Goal: Task Accomplishment & Management: Use online tool/utility

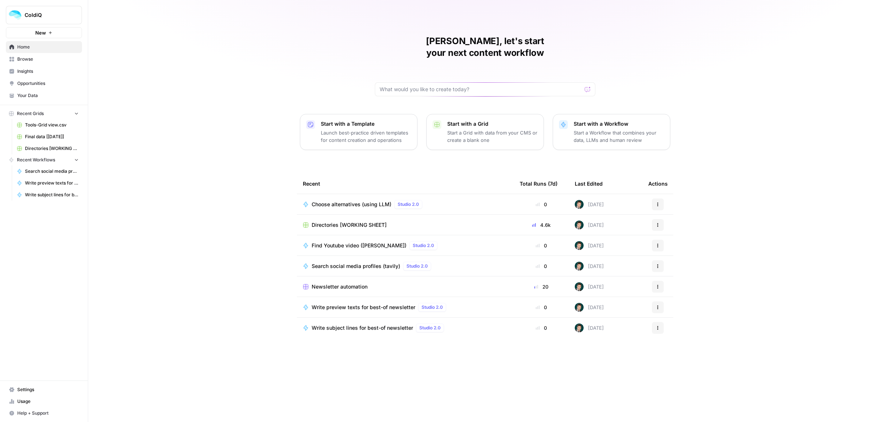
click at [344, 201] on span "Choose alternatives (using LLM)" at bounding box center [352, 204] width 80 height 7
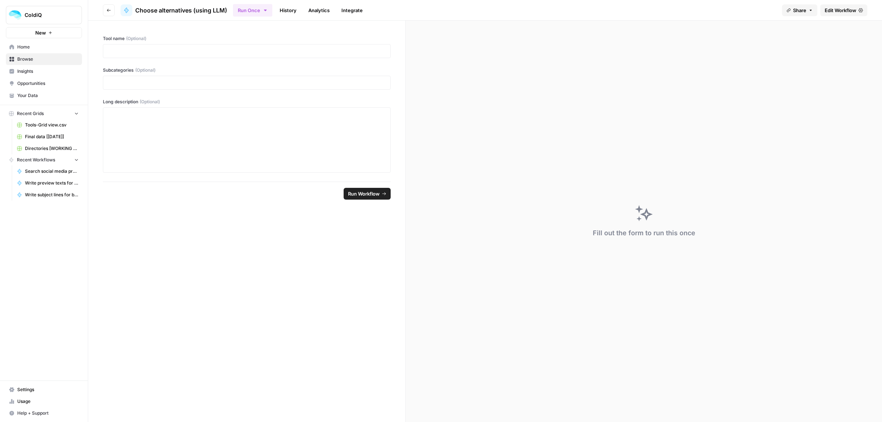
click at [862, 6] on link "Edit Workflow" at bounding box center [843, 10] width 47 height 12
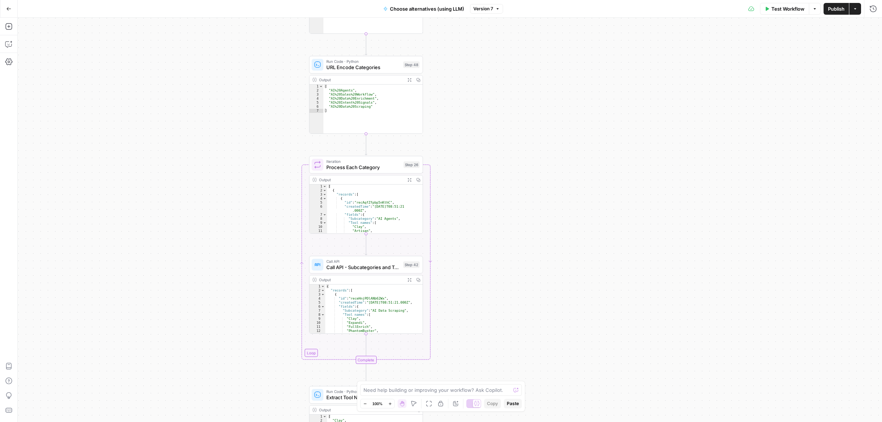
drag, startPoint x: 528, startPoint y: 41, endPoint x: 498, endPoint y: 225, distance: 185.8
click at [502, 279] on div "Workflow Set Inputs Inputs Call API Call API Step 41 Output Expand Output Copy …" at bounding box center [450, 220] width 864 height 404
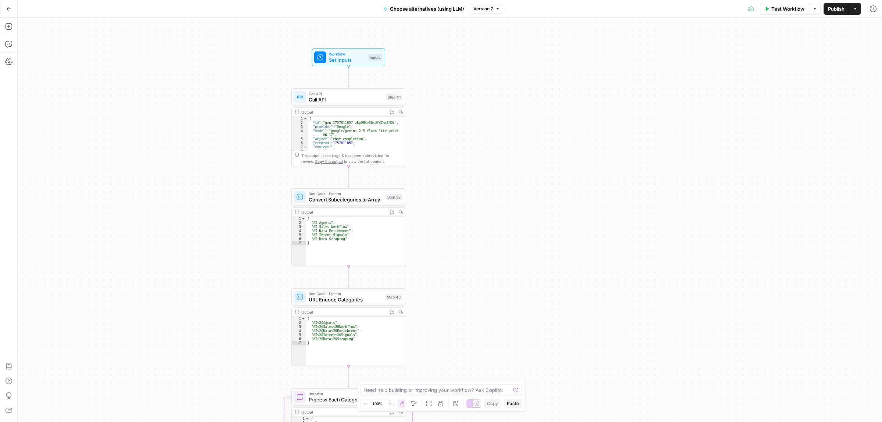
drag, startPoint x: 519, startPoint y: 143, endPoint x: 508, endPoint y: 219, distance: 76.6
click at [507, 283] on div "Workflow Set Inputs Inputs Call API Call API Step 41 Output Expand Output Copy …" at bounding box center [450, 220] width 864 height 404
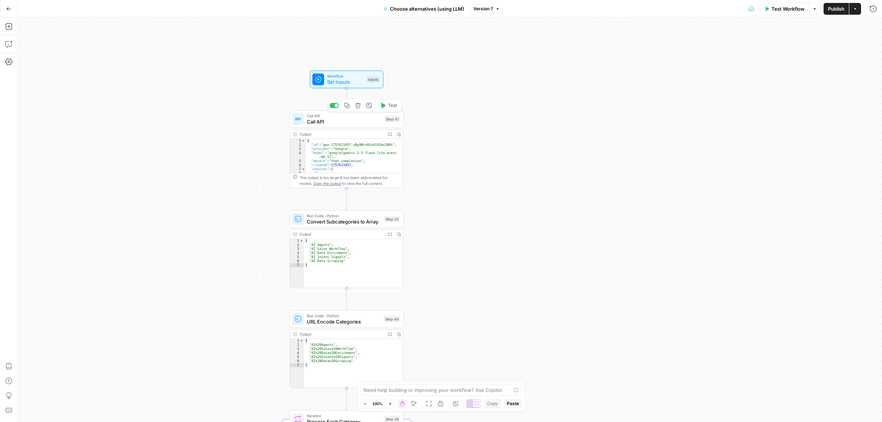
click at [323, 118] on span "Call API" at bounding box center [344, 121] width 75 height 7
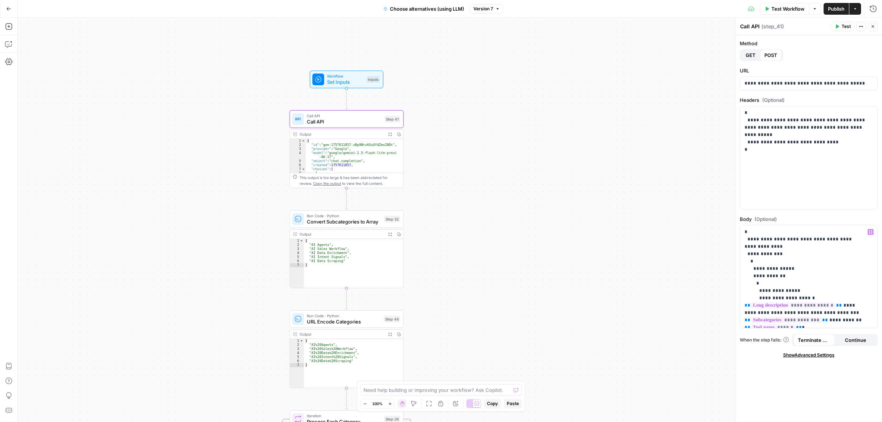
scroll to position [46, 0]
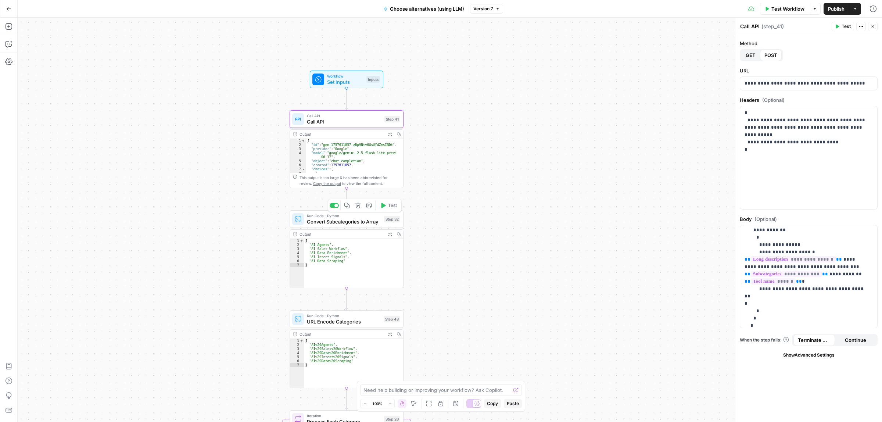
click at [326, 215] on span "Run Code · Python" at bounding box center [344, 216] width 74 height 6
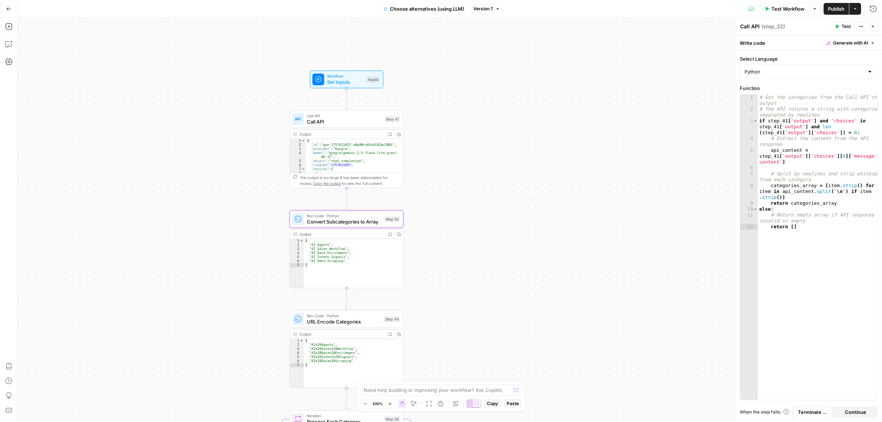
type textarea "Convert Subcategories to Array"
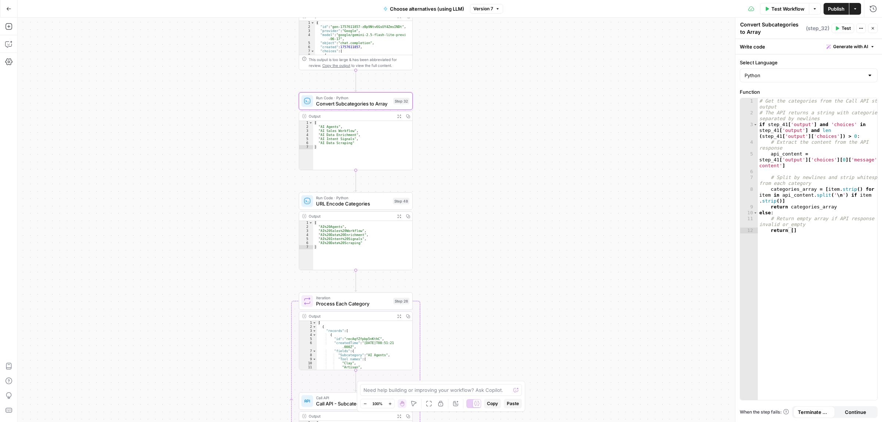
drag, startPoint x: 536, startPoint y: 288, endPoint x: 553, endPoint y: 130, distance: 158.2
click at [553, 130] on div "Workflow Set Inputs Inputs Call API Call API Step 41 Output Expand Output Copy …" at bounding box center [450, 220] width 864 height 404
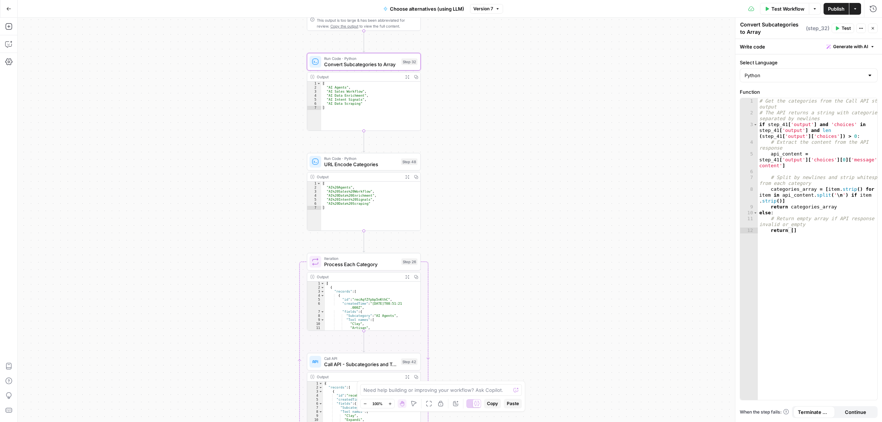
click at [347, 167] on span "URL Encode Categories" at bounding box center [361, 164] width 74 height 7
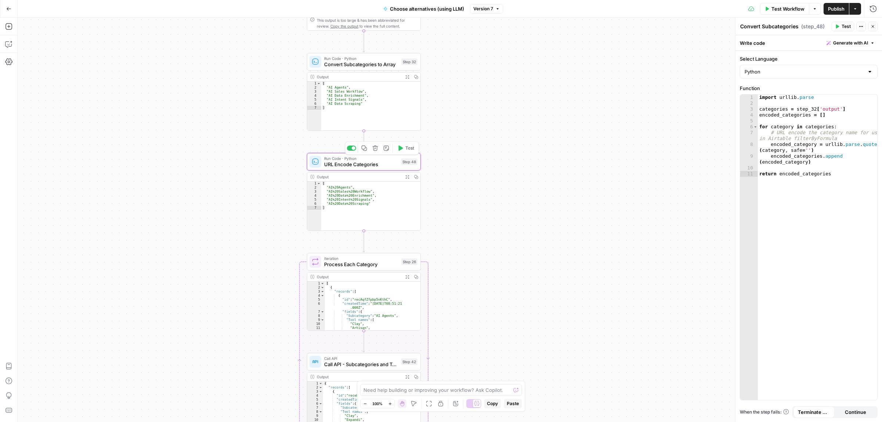
type textarea "URL Encode Categories"
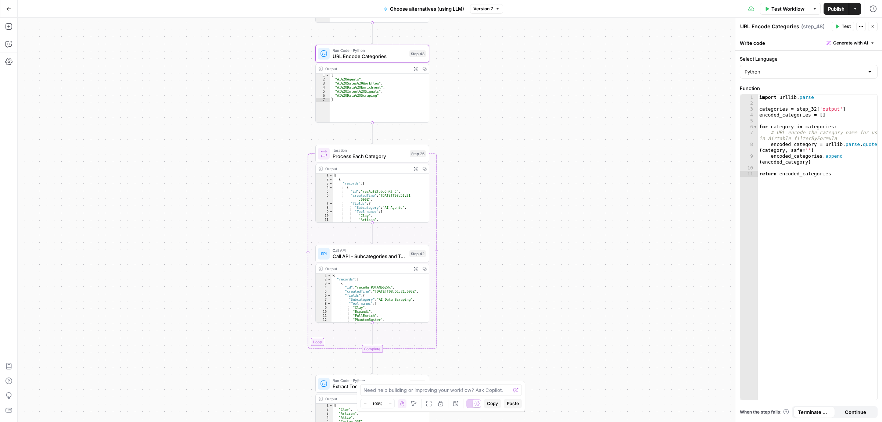
drag, startPoint x: 528, startPoint y: 260, endPoint x: 508, endPoint y: 179, distance: 83.8
click at [537, 190] on div "Workflow Set Inputs Inputs Call API Call API Step 41 Output Expand Output Copy …" at bounding box center [450, 220] width 864 height 404
click at [348, 153] on span "Process Each Category" at bounding box center [370, 154] width 74 height 7
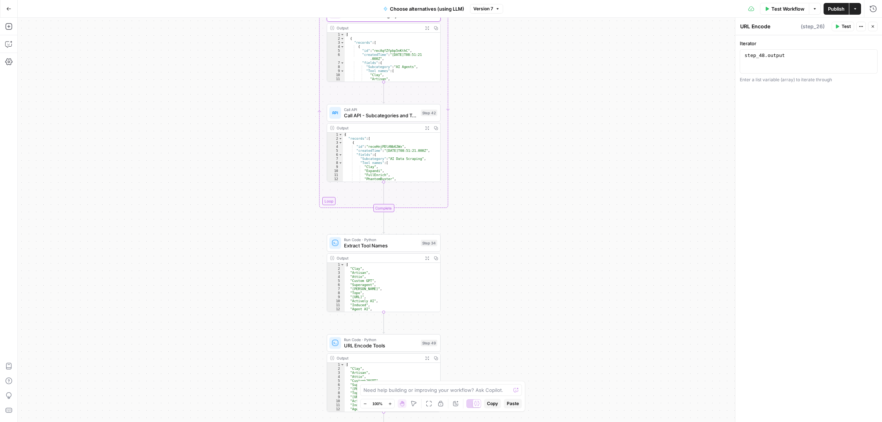
type textarea "Process Each Category"
drag, startPoint x: 528, startPoint y: 313, endPoint x: 545, endPoint y: 152, distance: 162.3
click at [543, 144] on div "Workflow Set Inputs Inputs Call API Call API Step 41 Output Expand Output Copy …" at bounding box center [450, 220] width 864 height 404
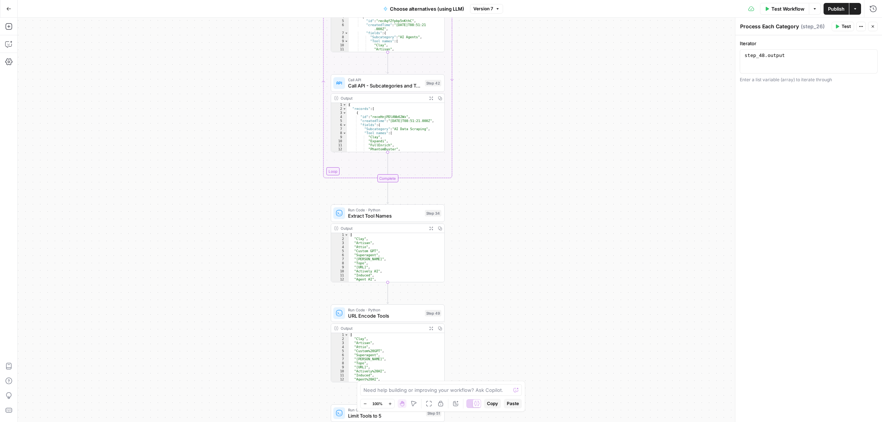
click at [377, 218] on span "Extract Tool Names" at bounding box center [385, 215] width 74 height 7
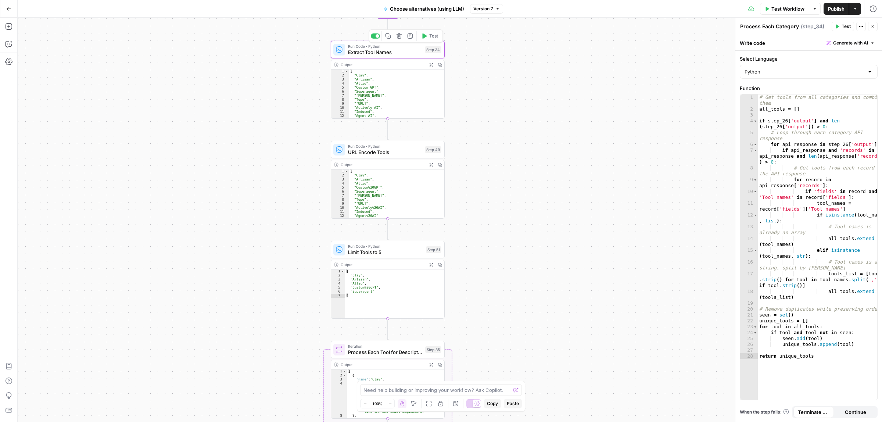
click at [558, 151] on div "Workflow Set Inputs Inputs Call API Call API Step 41 Output Expand Output Copy …" at bounding box center [450, 220] width 864 height 404
type textarea "Extract Tool Names"
click at [384, 145] on span "Run Code · Python" at bounding box center [385, 146] width 74 height 6
click at [561, 182] on div "Workflow Set Inputs Inputs Call API Call API Step 41 Output Expand Output Copy …" at bounding box center [450, 220] width 864 height 404
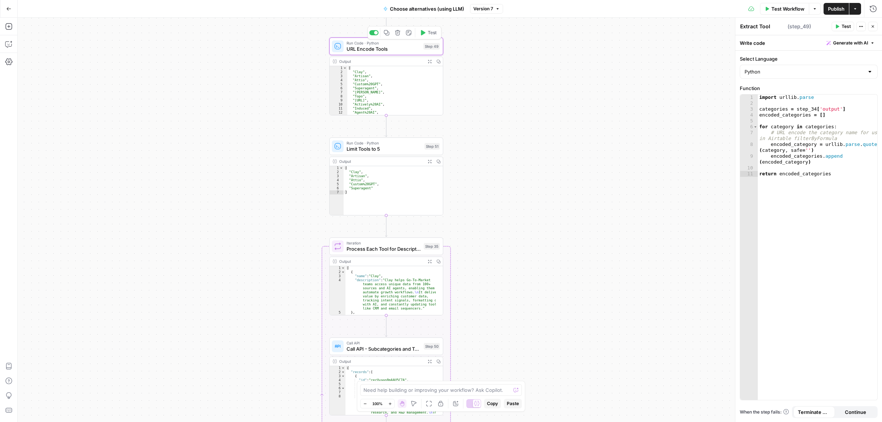
type textarea "URL Encode Tools"
click at [391, 148] on span "Limit Tools to 5" at bounding box center [384, 148] width 75 height 7
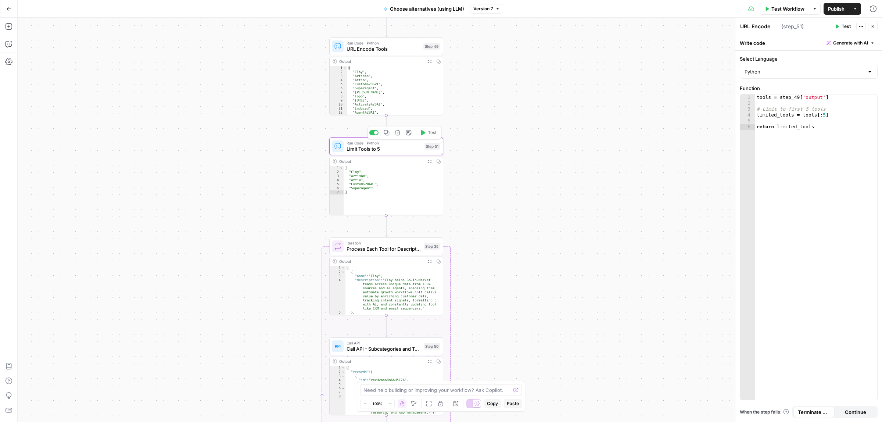
type textarea "Limit Tools to 5"
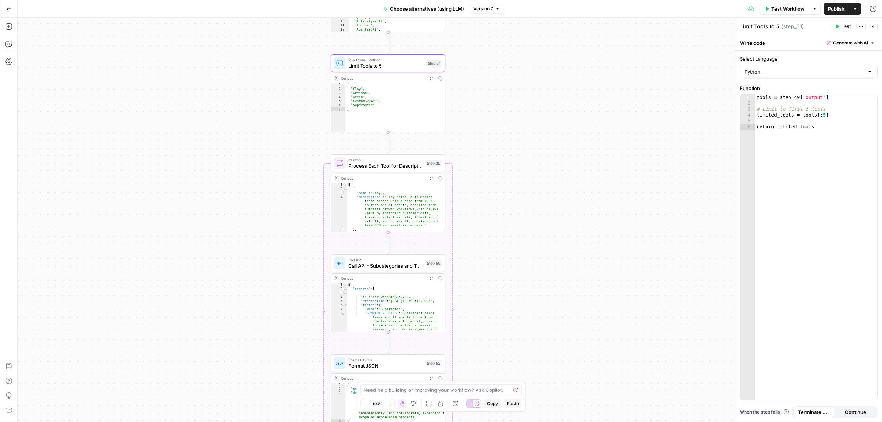
drag, startPoint x: 565, startPoint y: 211, endPoint x: 565, endPoint y: 203, distance: 8.8
click at [565, 203] on div "Workflow Set Inputs Inputs Call API Call API Step 41 Output Expand Output Copy …" at bounding box center [450, 220] width 864 height 404
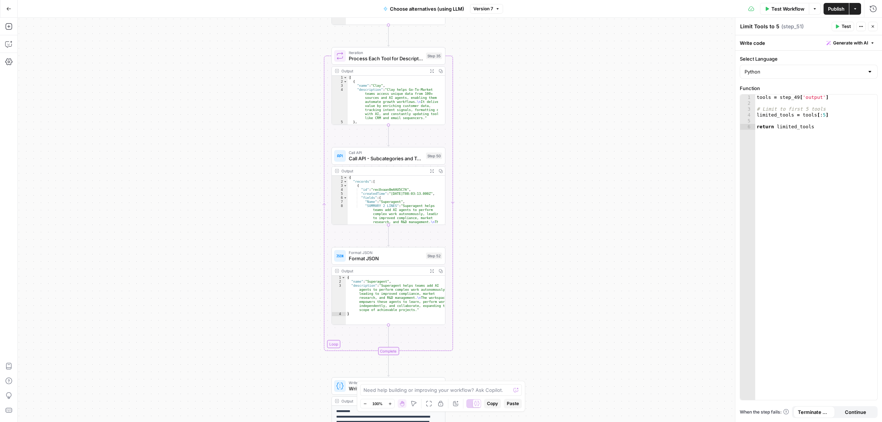
click at [594, 208] on div "Workflow Set Inputs Inputs Call API Call API Step 41 Output Expand Output Copy …" at bounding box center [450, 220] width 864 height 404
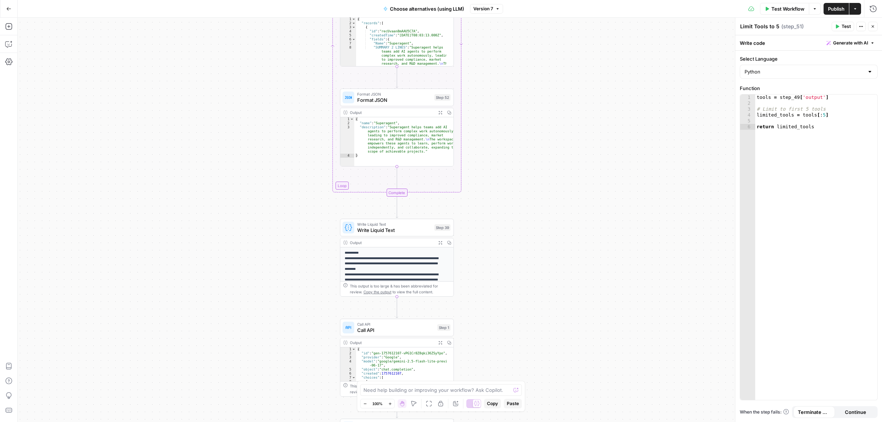
drag, startPoint x: 594, startPoint y: 198, endPoint x: 597, endPoint y: 120, distance: 78.7
click at [597, 120] on div "Workflow Set Inputs Inputs Call API Call API Step 41 Output Expand Output Copy …" at bounding box center [450, 220] width 864 height 404
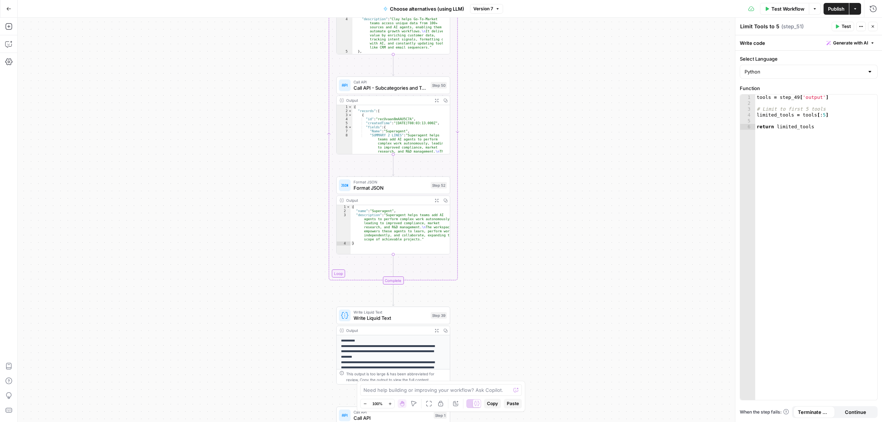
drag, startPoint x: 573, startPoint y: 165, endPoint x: 567, endPoint y: 308, distance: 142.8
click at [567, 308] on div "Workflow Set Inputs Inputs Call API Call API Step 41 Output Expand Output Copy …" at bounding box center [450, 220] width 864 height 404
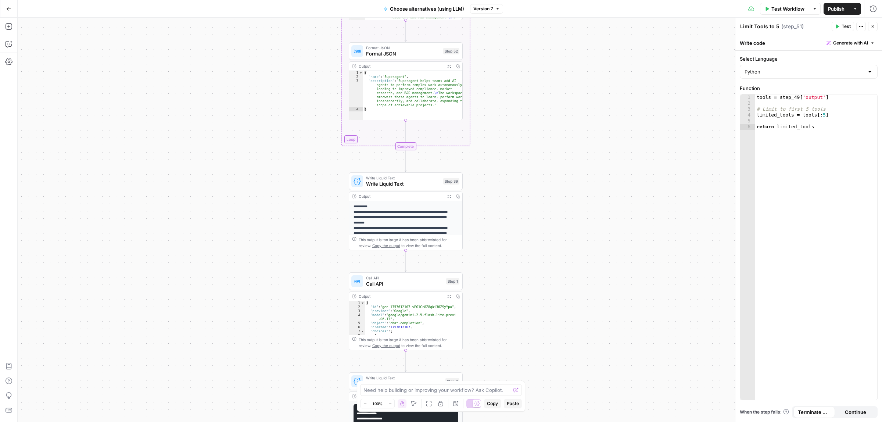
drag, startPoint x: 558, startPoint y: 289, endPoint x: 564, endPoint y: 190, distance: 98.7
click at [564, 190] on div "Workflow Set Inputs Inputs Call API Call API Step 41 Output Expand Output Copy …" at bounding box center [450, 220] width 864 height 404
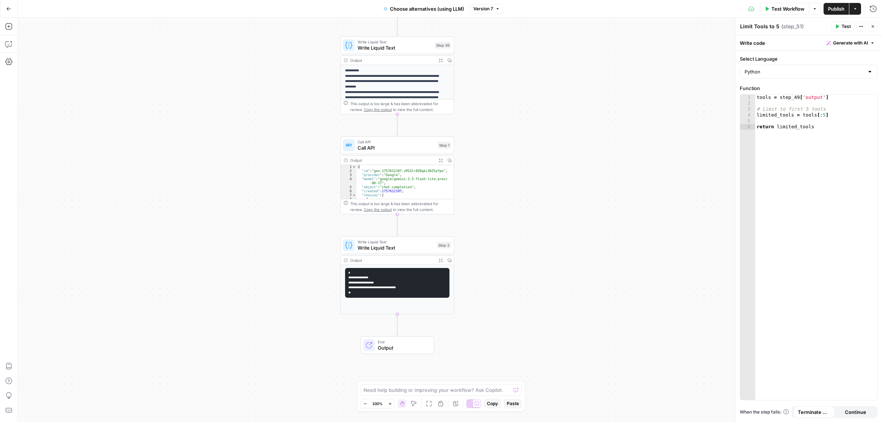
drag, startPoint x: 567, startPoint y: 320, endPoint x: 558, endPoint y: 168, distance: 152.8
click at [558, 168] on div "Workflow Set Inputs Inputs Call API Call API Step 41 Output Expand Output Copy …" at bounding box center [450, 220] width 864 height 404
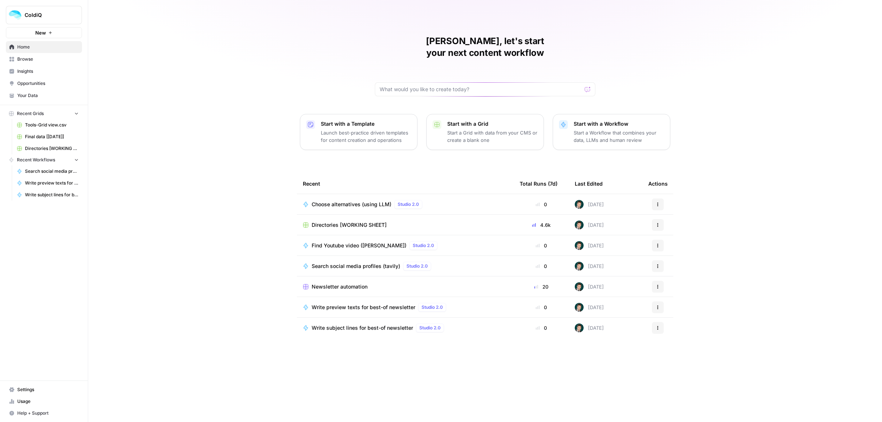
click at [345, 201] on span "Choose alternatives (using LLM)" at bounding box center [352, 204] width 80 height 7
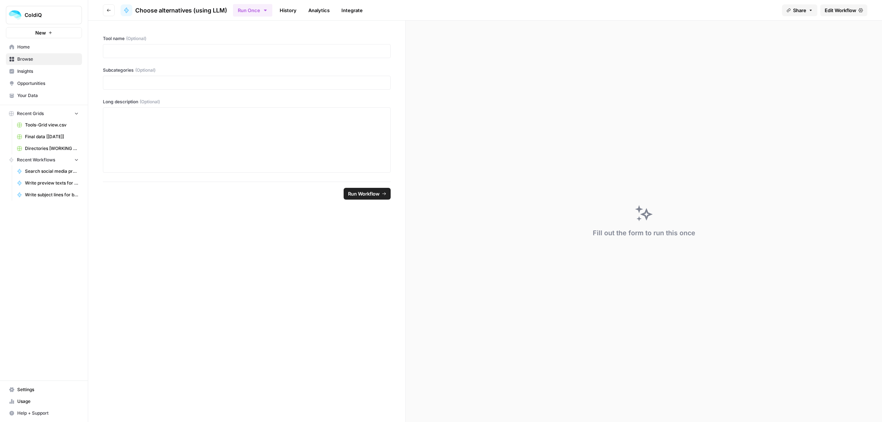
click at [855, 11] on span "Edit Workflow" at bounding box center [841, 10] width 32 height 7
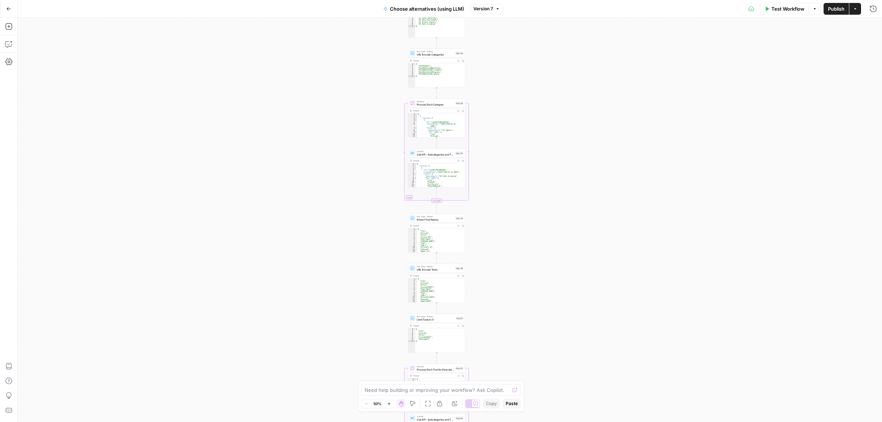
drag, startPoint x: 532, startPoint y: 143, endPoint x: 526, endPoint y: 214, distance: 70.5
click at [529, 231] on div "Workflow Set Inputs Inputs Call API Call API Step 41 Output Expand Output Copy …" at bounding box center [450, 220] width 864 height 404
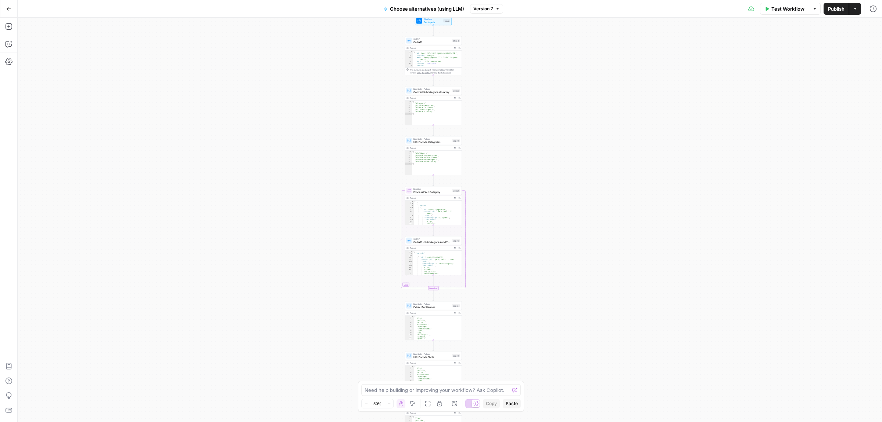
drag, startPoint x: 538, startPoint y: 15, endPoint x: 521, endPoint y: 187, distance: 173.5
click at [510, 232] on div "Go Back Choose alternatives (using LLM) Version 7 Test Workflow Options Publish…" at bounding box center [441, 211] width 882 height 422
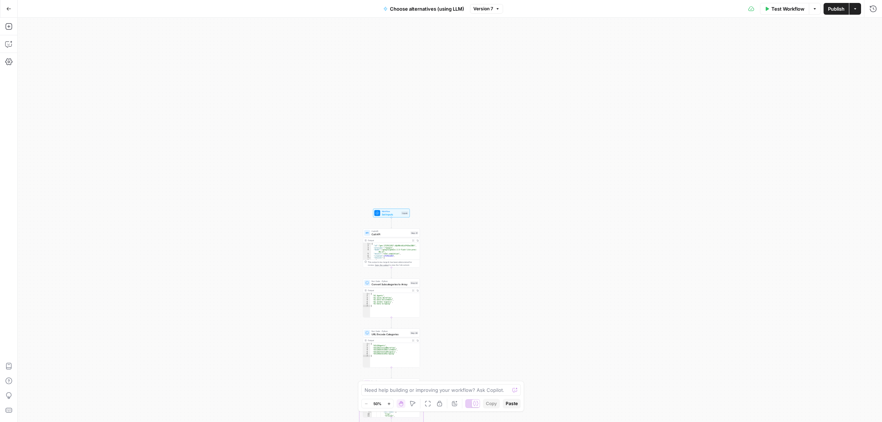
drag, startPoint x: 499, startPoint y: 274, endPoint x: 499, endPoint y: 280, distance: 5.5
click at [499, 280] on div "Workflow Set Inputs Inputs Call API Call API Step 41 Output Expand Output Copy …" at bounding box center [450, 220] width 864 height 404
drag, startPoint x: 500, startPoint y: 305, endPoint x: 504, endPoint y: 191, distance: 114.0
click at [504, 191] on div "Workflow Set Inputs Inputs Call API Call API Step 41 Output Expand Output Copy …" at bounding box center [450, 220] width 864 height 404
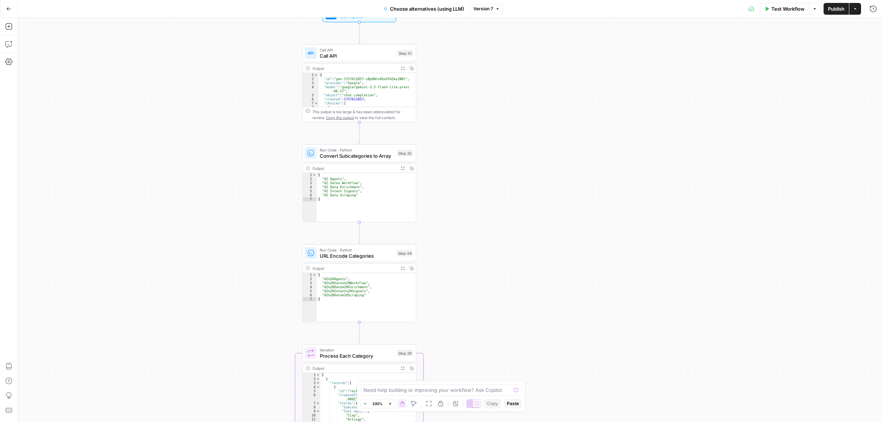
drag, startPoint x: 473, startPoint y: 269, endPoint x: 493, endPoint y: 223, distance: 50.4
click at [493, 223] on div "Workflow Set Inputs Inputs Call API Call API Step 41 Output Expand Output Copy …" at bounding box center [450, 220] width 864 height 404
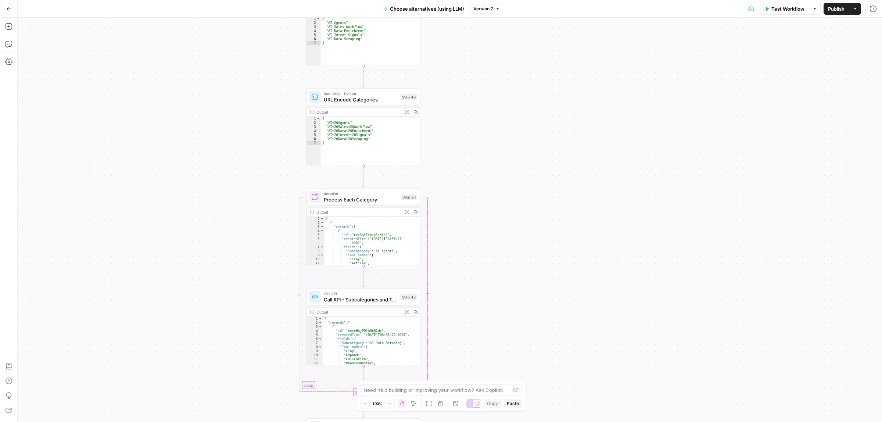
click at [490, 165] on div "Workflow Set Inputs Inputs Call API Call API Step 41 Output Expand Output Copy …" at bounding box center [450, 220] width 864 height 404
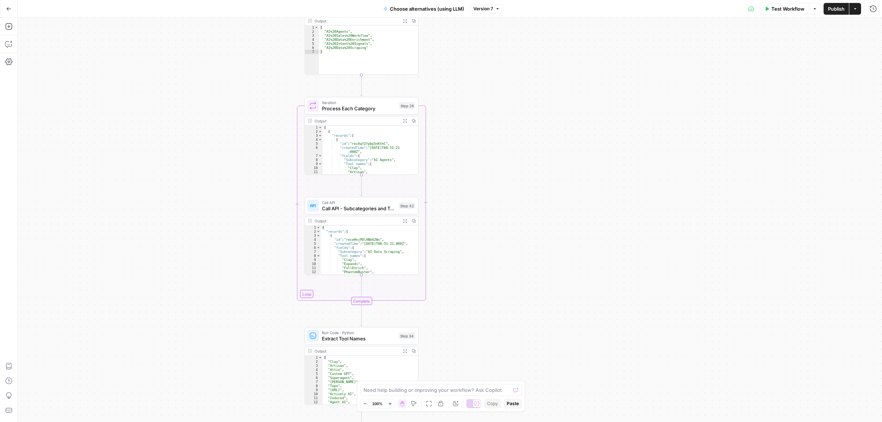
click at [510, 192] on div "Workflow Set Inputs Inputs Call API Call API Step 41 Output Expand Output Copy …" at bounding box center [450, 220] width 864 height 404
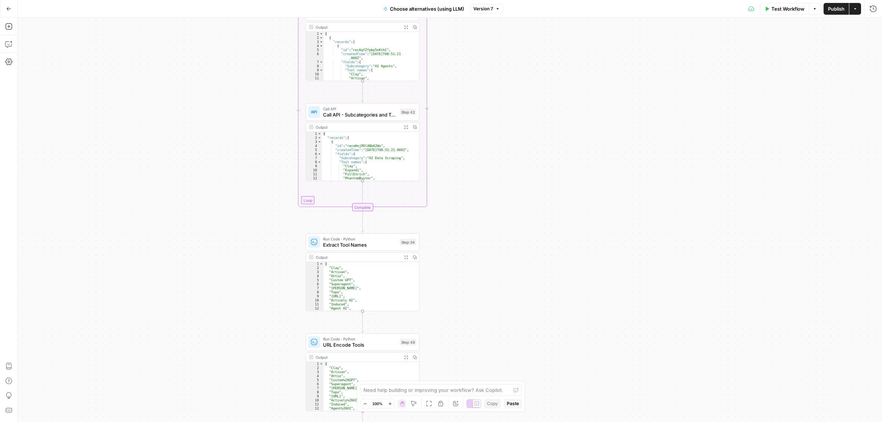
drag, startPoint x: 510, startPoint y: 297, endPoint x: 511, endPoint y: 203, distance: 93.7
click at [511, 203] on div "Workflow Set Inputs Inputs Call API Call API Step 41 Output Expand Output Copy …" at bounding box center [450, 220] width 864 height 404
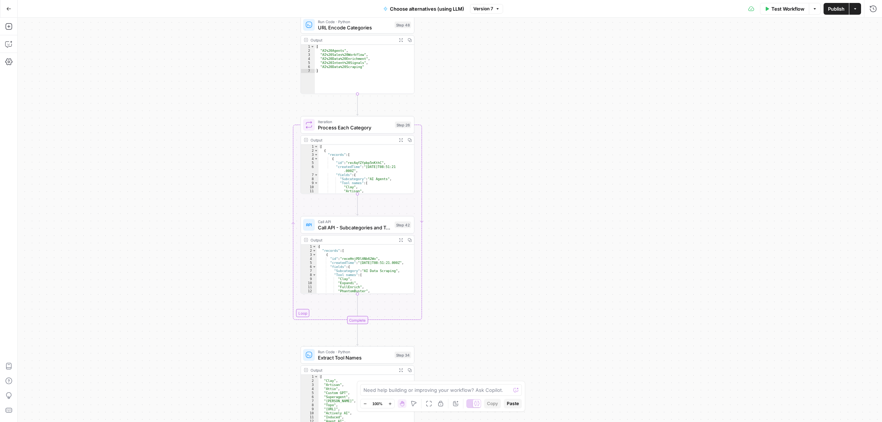
drag, startPoint x: 506, startPoint y: 155, endPoint x: 501, endPoint y: 268, distance: 112.9
click at [501, 268] on div "Workflow Set Inputs Inputs Call API Call API Step 41 Output Expand Output Copy …" at bounding box center [450, 220] width 864 height 404
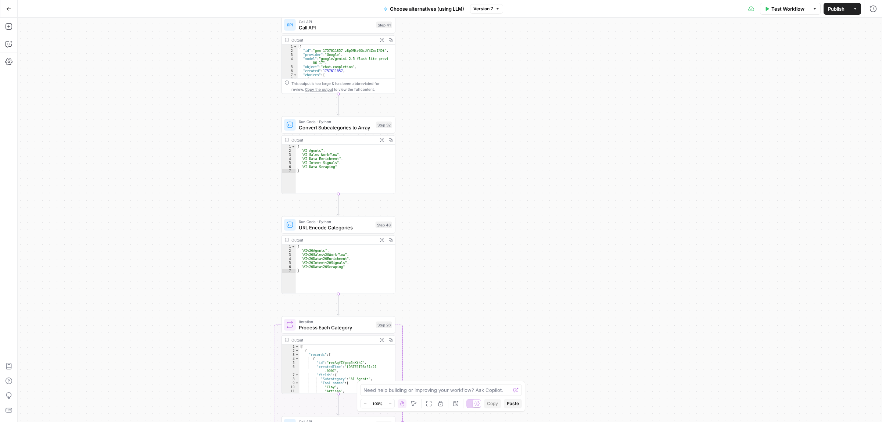
drag, startPoint x: 447, startPoint y: 313, endPoint x: 456, endPoint y: 107, distance: 205.7
click at [446, 305] on div "Workflow Set Inputs Inputs Call API Call API Step 41 Output Expand Output Copy …" at bounding box center [450, 220] width 864 height 404
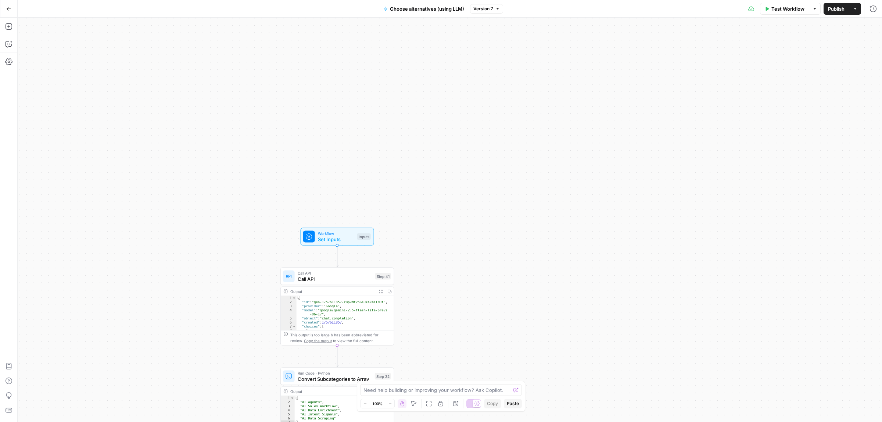
click at [456, 327] on div "Workflow Set Inputs Inputs Call API Call API Step 41 Output Expand Output Copy …" at bounding box center [450, 220] width 864 height 404
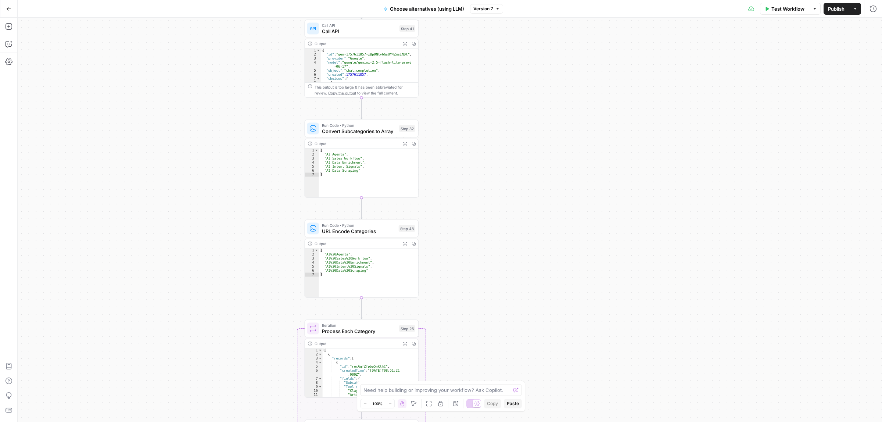
click at [455, 89] on div "Workflow Set Inputs Inputs Call API Call API Step 41 Output Expand Output Copy …" at bounding box center [450, 220] width 864 height 404
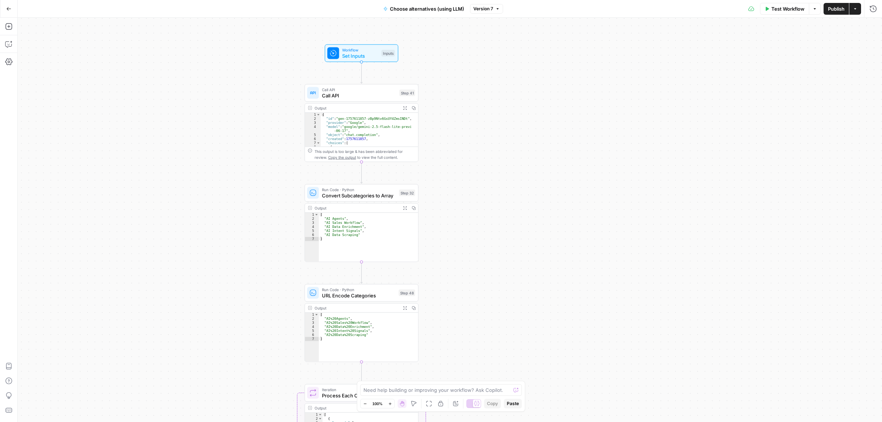
drag, startPoint x: 455, startPoint y: 89, endPoint x: 455, endPoint y: 154, distance: 64.3
click at [455, 154] on div "Workflow Set Inputs Inputs Call API Call API Step 41 Output Expand Output Copy …" at bounding box center [450, 220] width 864 height 404
click at [530, 122] on div "Workflow Set Inputs Inputs Call API Call API Step 41 Output Expand Output Copy …" at bounding box center [450, 220] width 864 height 404
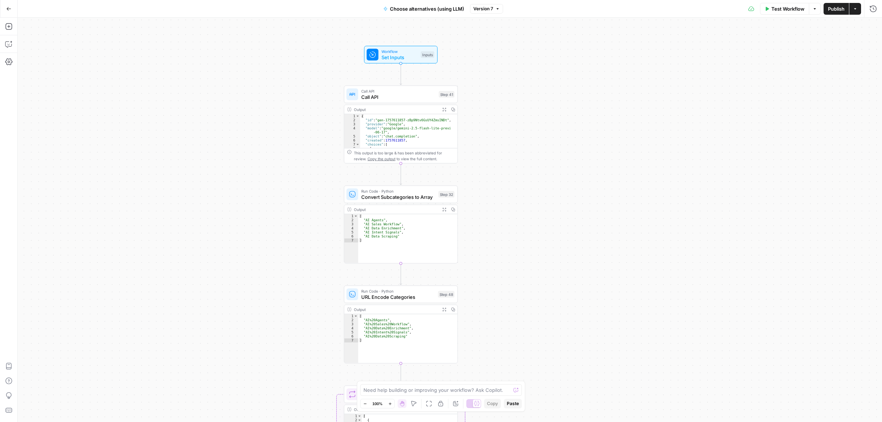
click at [499, 176] on div "Workflow Set Inputs Inputs Call API Call API Step 41 Output Expand Output Copy …" at bounding box center [450, 220] width 864 height 404
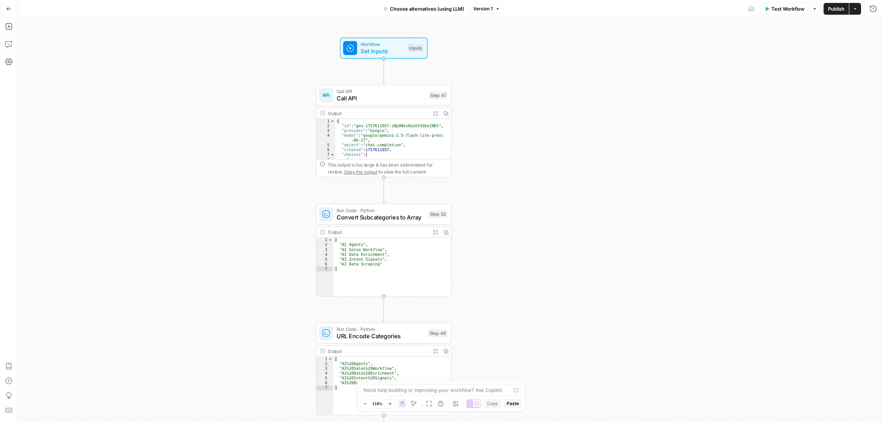
drag, startPoint x: 493, startPoint y: 117, endPoint x: 526, endPoint y: 132, distance: 37.0
click at [526, 132] on div "Workflow Set Inputs Inputs Call API Call API Step 41 Output Expand Output Copy …" at bounding box center [450, 220] width 864 height 404
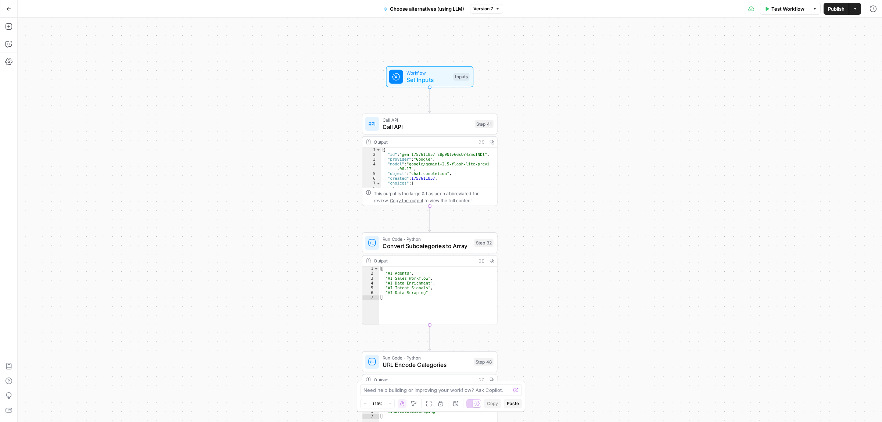
click at [537, 140] on div "Workflow Set Inputs Inputs Call API Call API Step 41 Output Expand Output Copy …" at bounding box center [450, 220] width 864 height 404
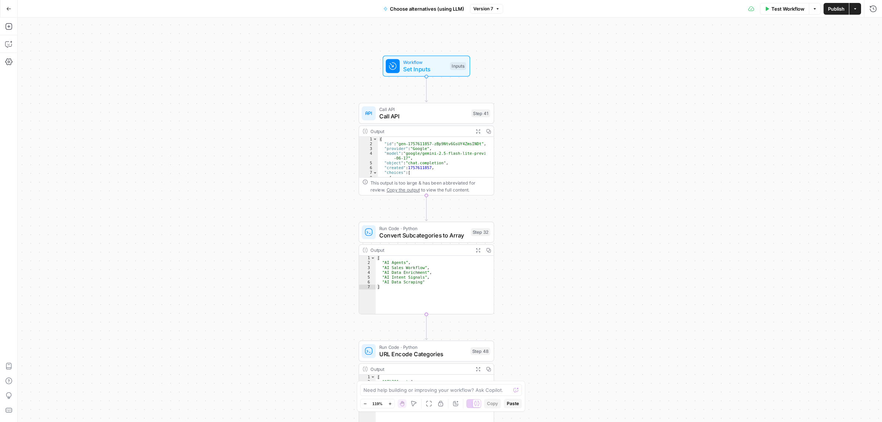
click at [655, 234] on div "Workflow Set Inputs Inputs Call API Call API Step 41 Output Expand Output Copy …" at bounding box center [450, 220] width 864 height 404
click at [413, 78] on div "Workflow Set Inputs Inputs Test Step Call API Call API Step 41 Output Expand Ou…" at bounding box center [450, 220] width 864 height 404
click at [413, 68] on span "Set Inputs" at bounding box center [424, 69] width 43 height 9
click at [777, 10] on span "Test Workflow" at bounding box center [787, 8] width 33 height 7
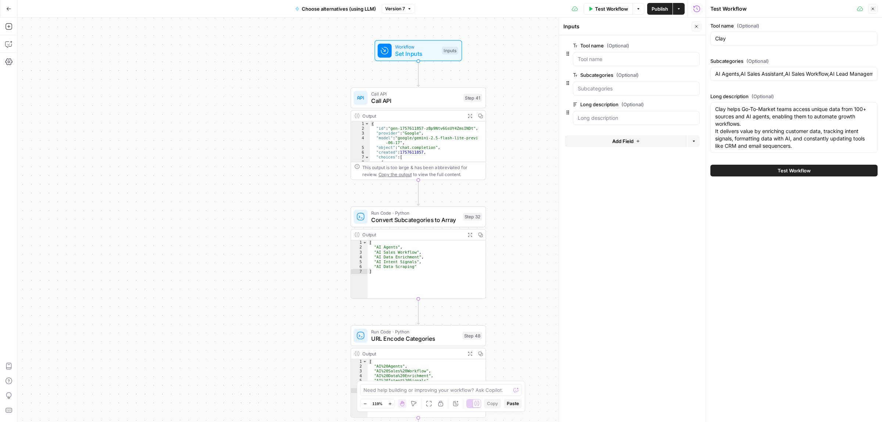
drag, startPoint x: 535, startPoint y: 112, endPoint x: 527, endPoint y: 97, distance: 17.4
click at [527, 97] on div "Workflow Set Inputs Inputs Call API Call API Step 41 Output Expand Output Copy …" at bounding box center [362, 220] width 688 height 404
click at [427, 98] on span "Call API" at bounding box center [415, 101] width 89 height 9
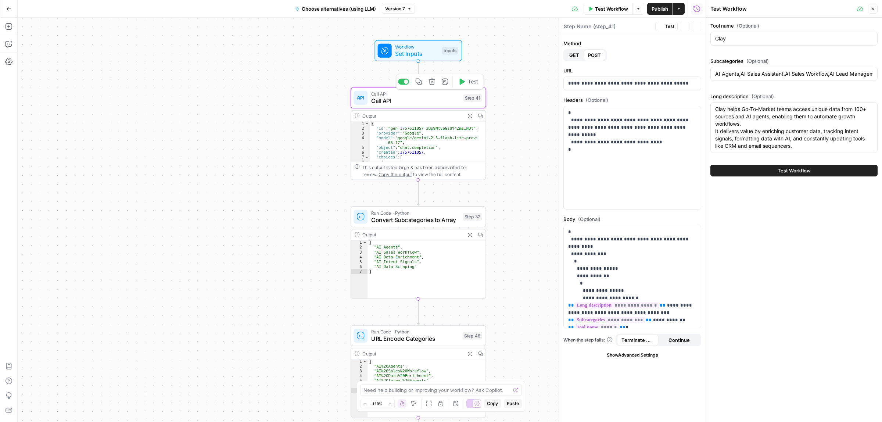
type textarea "Call API"
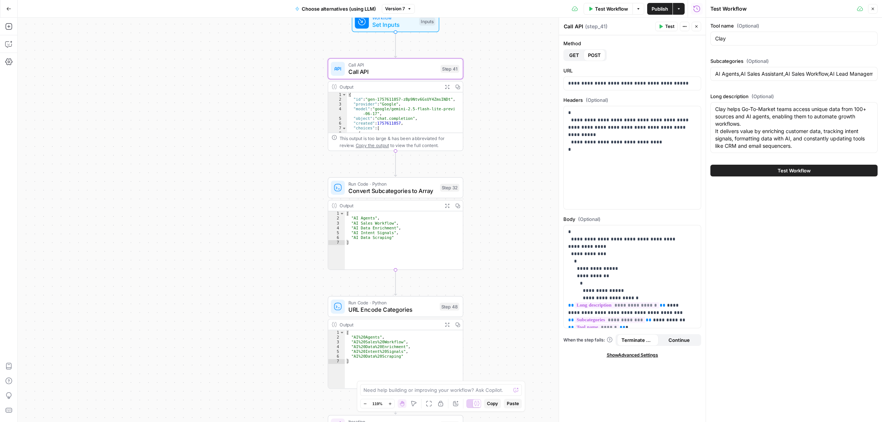
drag, startPoint x: 527, startPoint y: 195, endPoint x: 505, endPoint y: 166, distance: 36.9
click at [505, 166] on div "Workflow Set Inputs Inputs Call API Call API Step 41 Output Expand Output Copy …" at bounding box center [362, 220] width 688 height 404
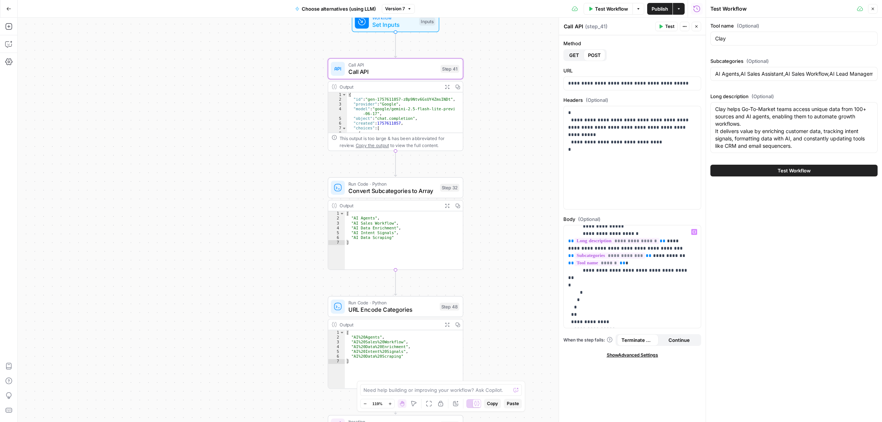
scroll to position [79, 0]
click at [371, 189] on span "Convert Subcategories to Array" at bounding box center [392, 190] width 88 height 9
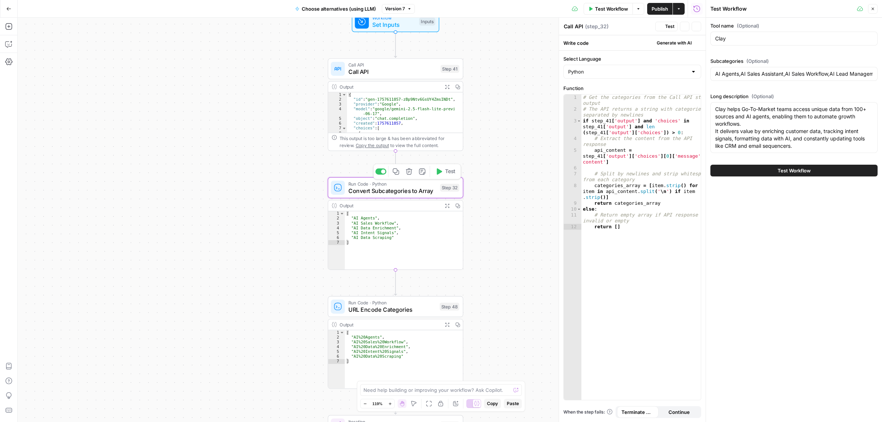
type textarea "Convert Subcategories to Array"
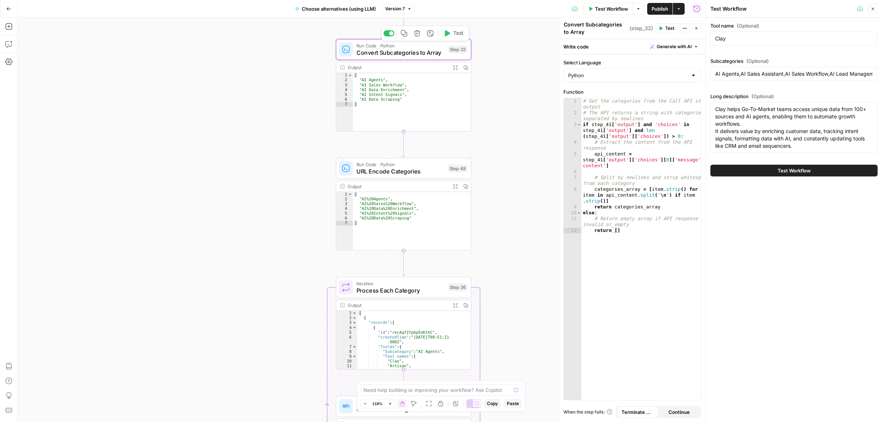
drag, startPoint x: 509, startPoint y: 291, endPoint x: 517, endPoint y: 153, distance: 139.2
click at [517, 153] on div "Workflow Set Inputs Inputs Call API Call API Step 41 Output Expand Output Copy …" at bounding box center [362, 220] width 688 height 404
click at [390, 173] on span "URL Encode Categories" at bounding box center [401, 170] width 88 height 9
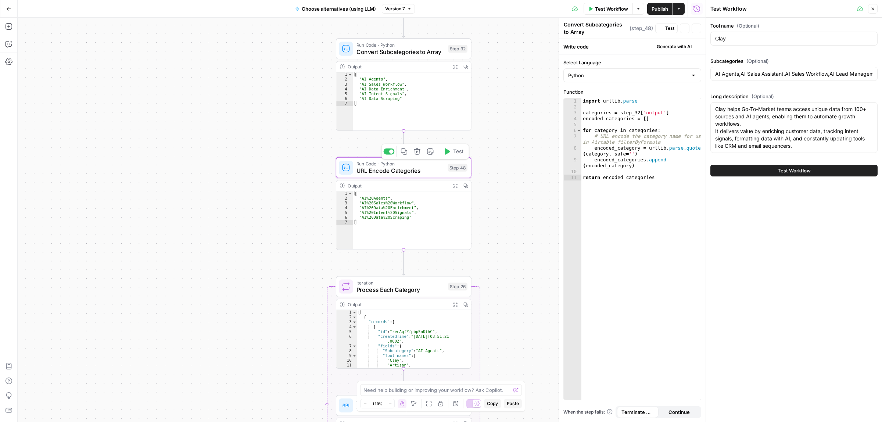
type textarea "URL Encode Categories"
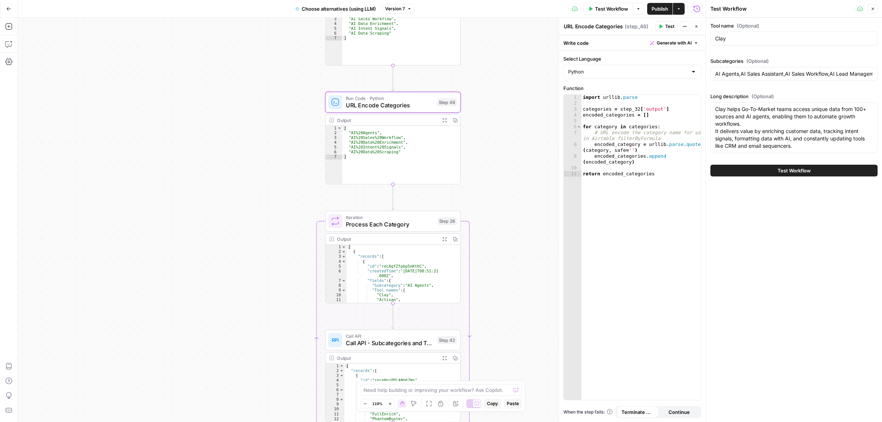
drag, startPoint x: 497, startPoint y: 204, endPoint x: 497, endPoint y: 196, distance: 8.5
click at [496, 197] on div "Workflow Set Inputs Inputs Call API Call API Step 41 Output Expand Output Copy …" at bounding box center [362, 220] width 688 height 404
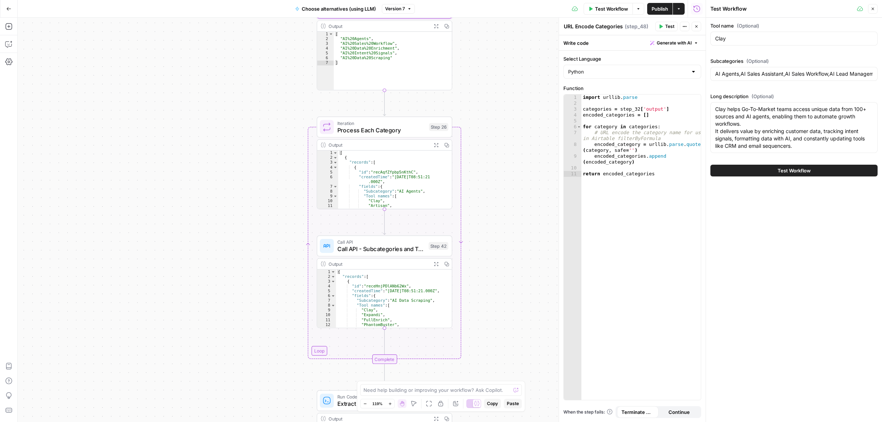
drag, startPoint x: 492, startPoint y: 256, endPoint x: 488, endPoint y: 233, distance: 23.9
click at [488, 233] on div "Workflow Set Inputs Inputs Call API Call API Step 41 Output Expand Output Copy …" at bounding box center [362, 220] width 688 height 404
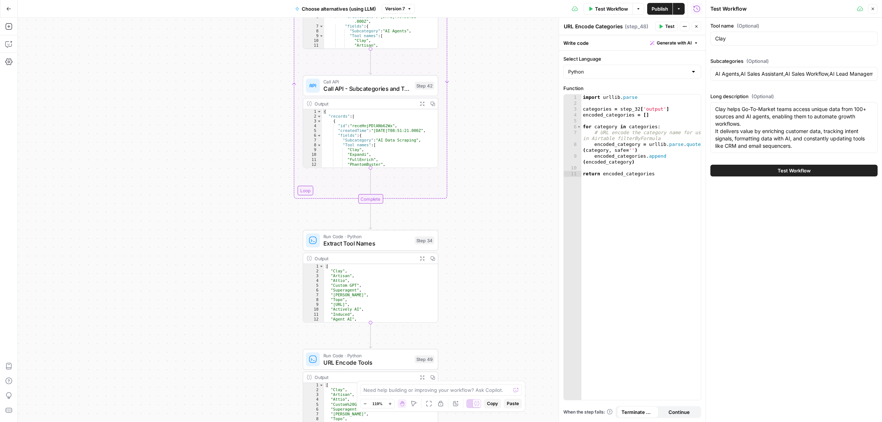
drag, startPoint x: 515, startPoint y: 290, endPoint x: 501, endPoint y: 123, distance: 167.8
click at [499, 89] on div "Workflow Set Inputs Inputs Call API Call API Step 41 Output Expand Output Copy …" at bounding box center [362, 220] width 688 height 404
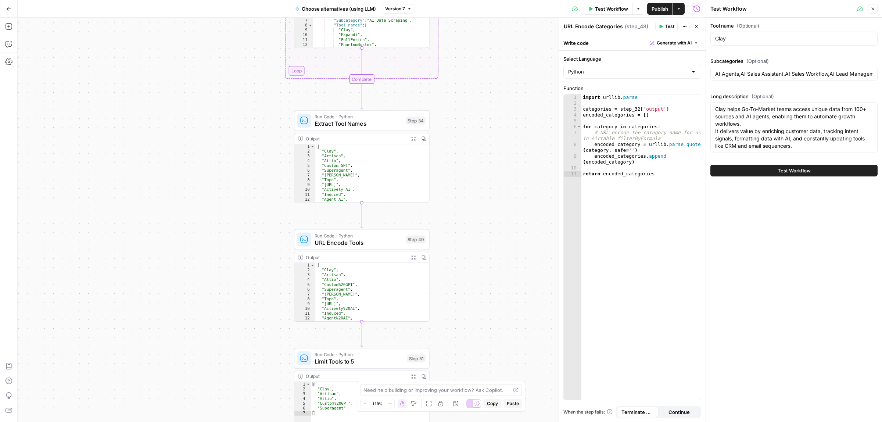
click at [501, 171] on div "Workflow Set Inputs Inputs Call API Call API Step 41 Output Expand Output Copy …" at bounding box center [362, 220] width 688 height 404
click at [344, 127] on span "Extract Tool Names" at bounding box center [359, 123] width 88 height 9
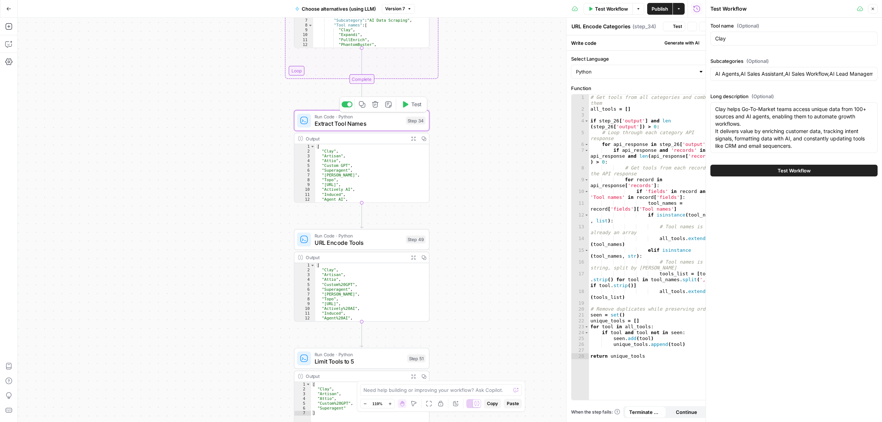
type textarea "Extract Tool Names"
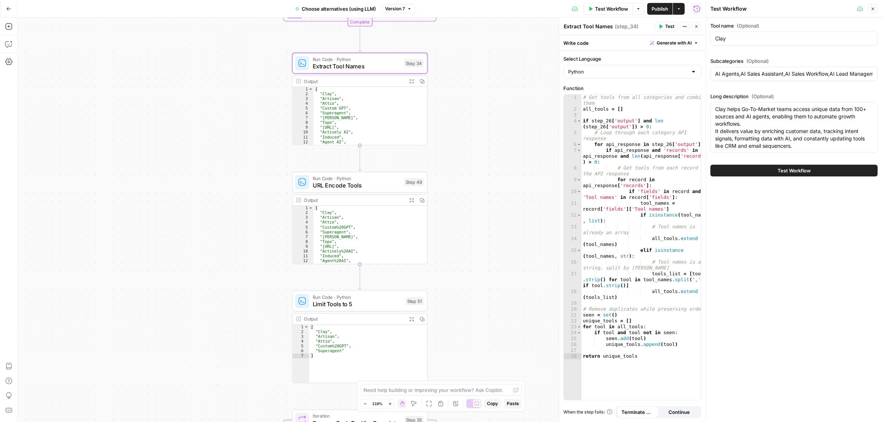
drag, startPoint x: 488, startPoint y: 299, endPoint x: 425, endPoint y: 187, distance: 127.7
click at [486, 233] on div "Workflow Set Inputs Inputs Call API Call API Step 41 Output Expand Output Copy …" at bounding box center [362, 220] width 688 height 404
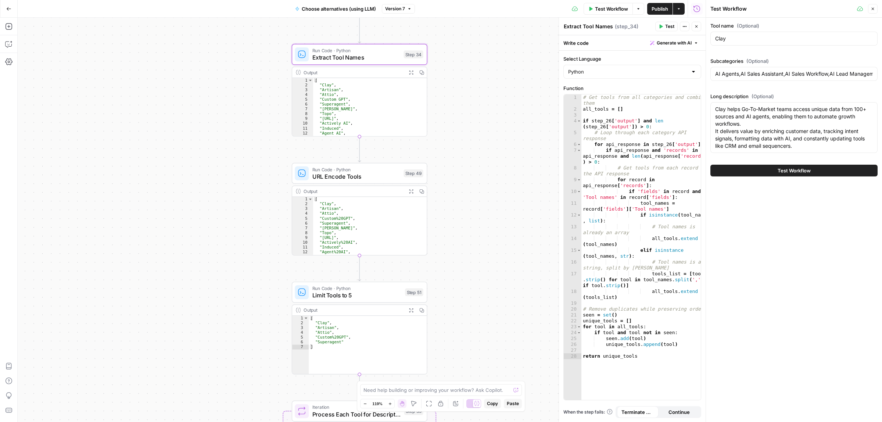
click at [370, 175] on span "URL Encode Tools" at bounding box center [356, 176] width 88 height 9
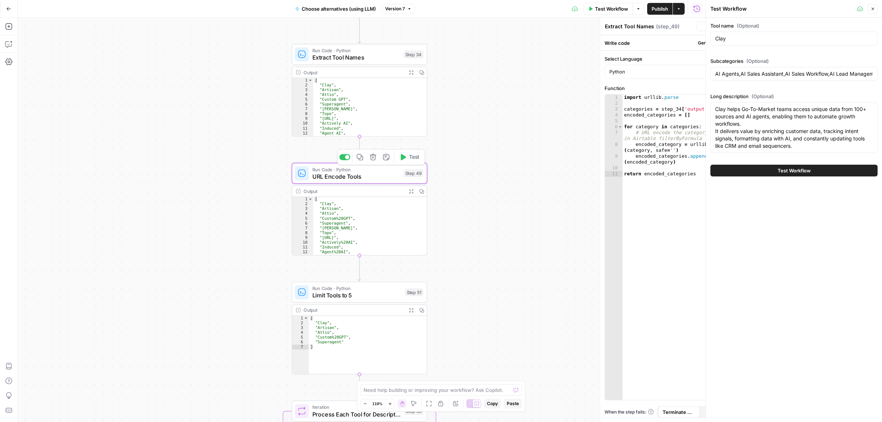
type textarea "URL Encode Tools"
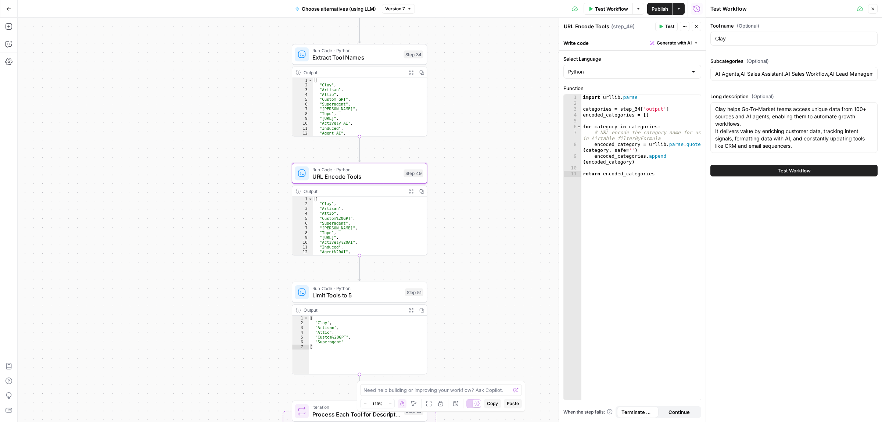
type textarea "**********"
drag, startPoint x: 340, startPoint y: 218, endPoint x: 331, endPoint y: 218, distance: 9.2
click at [331, 218] on div "[ "Clay" , "Artisan" , "Attio" , "Custom%20GPT" , "Superagent" , "[PERSON_NAME]…" at bounding box center [365, 230] width 105 height 67
click at [490, 234] on div "Workflow Set Inputs Inputs Call API Call API Step 41 Output Expand Output Copy …" at bounding box center [362, 220] width 688 height 404
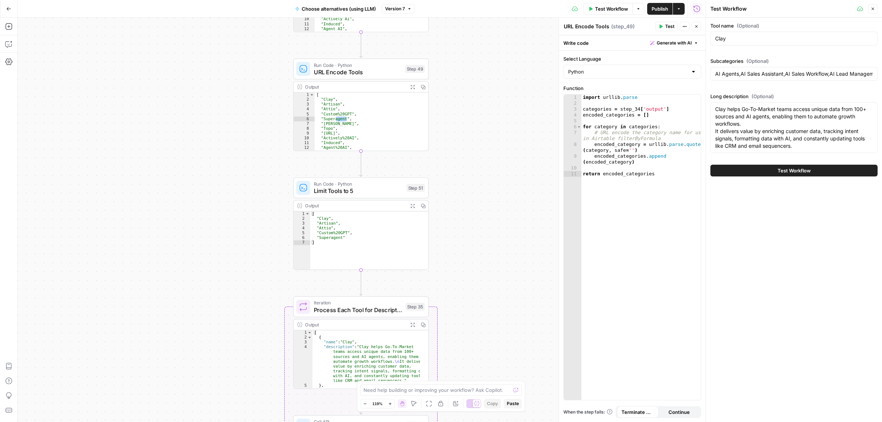
drag, startPoint x: 504, startPoint y: 307, endPoint x: 506, endPoint y: 203, distance: 104.4
click at [506, 203] on div "Workflow Set Inputs Inputs Call API Call API Step 41 Output Expand Output Copy …" at bounding box center [362, 220] width 688 height 404
click at [506, 204] on div "Workflow Set Inputs Inputs Call API Call API Step 41 Output Expand Output Copy …" at bounding box center [362, 220] width 688 height 404
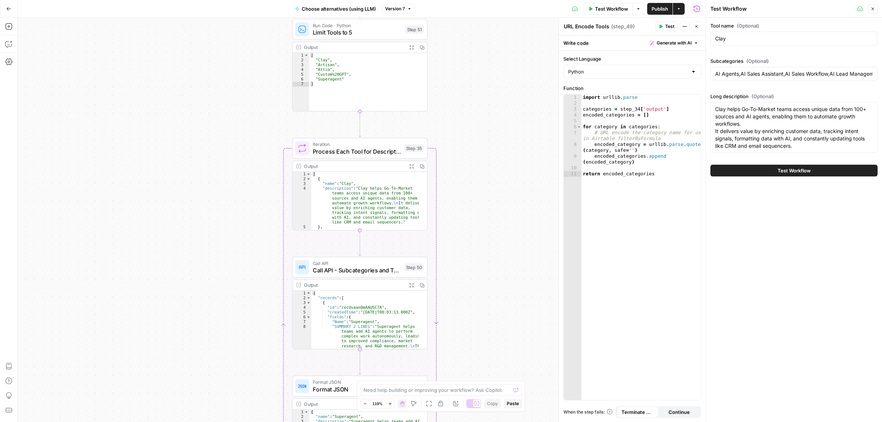
drag, startPoint x: 508, startPoint y: 247, endPoint x: 502, endPoint y: 155, distance: 92.4
click at [502, 155] on div "Workflow Set Inputs Inputs Call API Call API Step 41 Output Expand Output Copy …" at bounding box center [362, 220] width 688 height 404
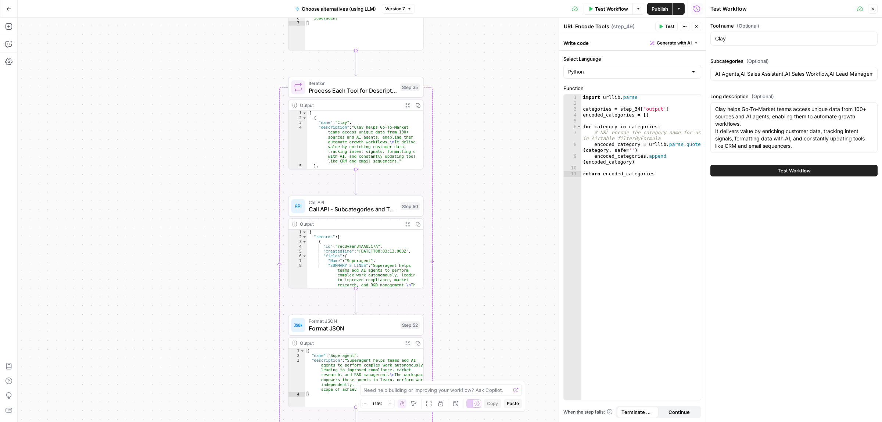
click at [495, 200] on div "Workflow Set Inputs Inputs Call API Call API Step 41 Output Expand Output Copy …" at bounding box center [362, 220] width 688 height 404
type textarea "**********"
drag, startPoint x: 339, startPoint y: 128, endPoint x: 325, endPoint y: 127, distance: 14.0
click at [325, 127] on div "[ { "name" : "Clay" , "description" : "Clay helps Go-To-Market teams access uni…" at bounding box center [361, 144] width 108 height 67
click at [346, 130] on div "[ { "name" : "Clay" , "description" : "Clay helps Go-To-Market teams access uni…" at bounding box center [361, 144] width 108 height 67
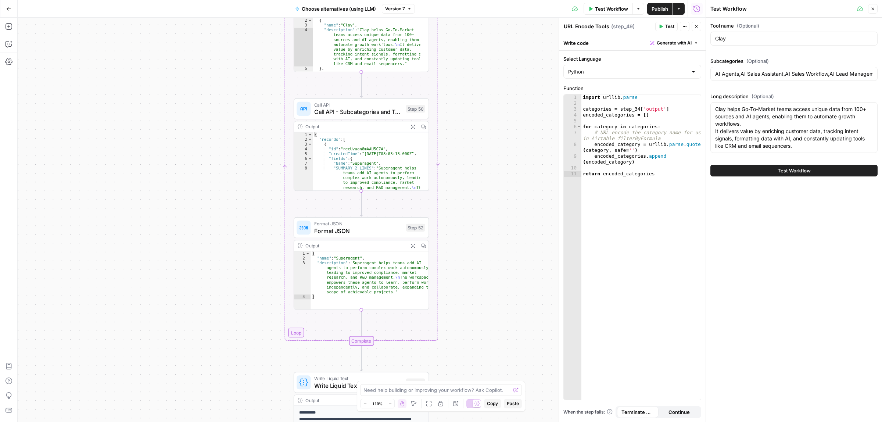
drag, startPoint x: 502, startPoint y: 192, endPoint x: 498, endPoint y: 158, distance: 34.0
click at [502, 172] on div "Workflow Set Inputs Inputs Call API Call API Step 41 Output Expand Output Copy …" at bounding box center [362, 220] width 688 height 404
type textarea "**********"
drag, startPoint x: 354, startPoint y: 164, endPoint x: 373, endPoint y: 175, distance: 22.8
click at [373, 175] on div "{ "records" : [ { "id" : "recUvaan8mAAU5C7A" , "createdTime" : "[DATE]T08:03:13…" at bounding box center [367, 184] width 108 height 106
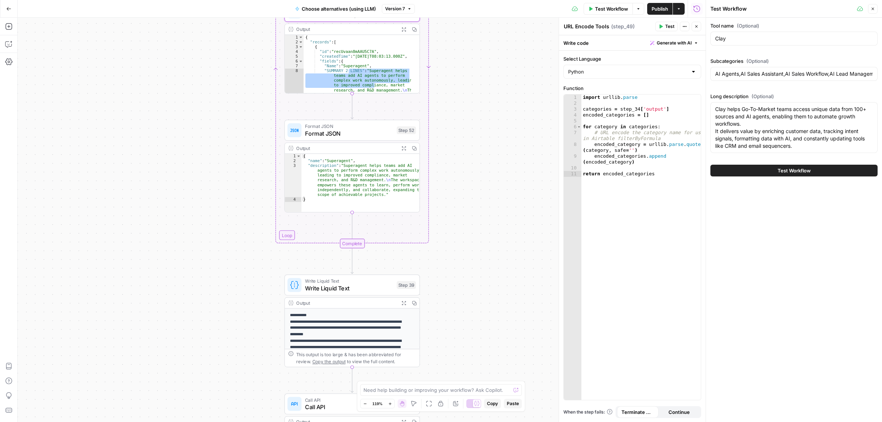
drag, startPoint x: 480, startPoint y: 149, endPoint x: 473, endPoint y: 151, distance: 7.4
click at [480, 147] on div "Workflow Set Inputs Inputs Call API Call API Step 41 Output Expand Output Copy …" at bounding box center [362, 220] width 688 height 404
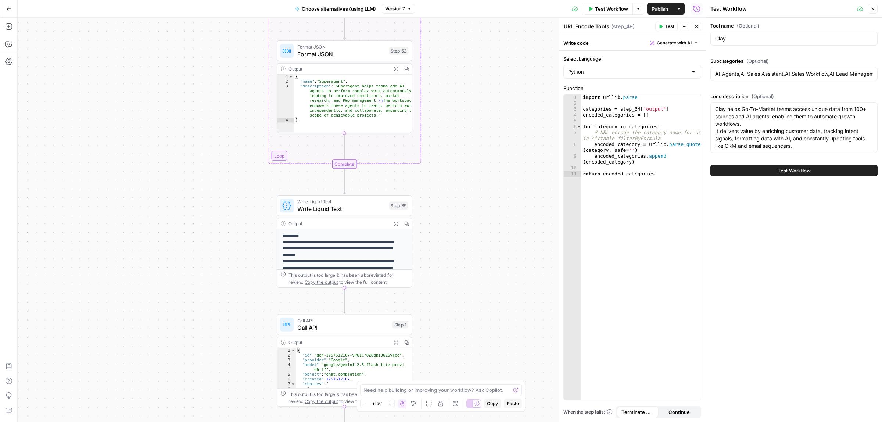
drag, startPoint x: 489, startPoint y: 263, endPoint x: 481, endPoint y: 186, distance: 77.9
click at [481, 186] on div "Workflow Set Inputs Inputs Call API Call API Step 41 Output Expand Output Copy …" at bounding box center [362, 220] width 688 height 404
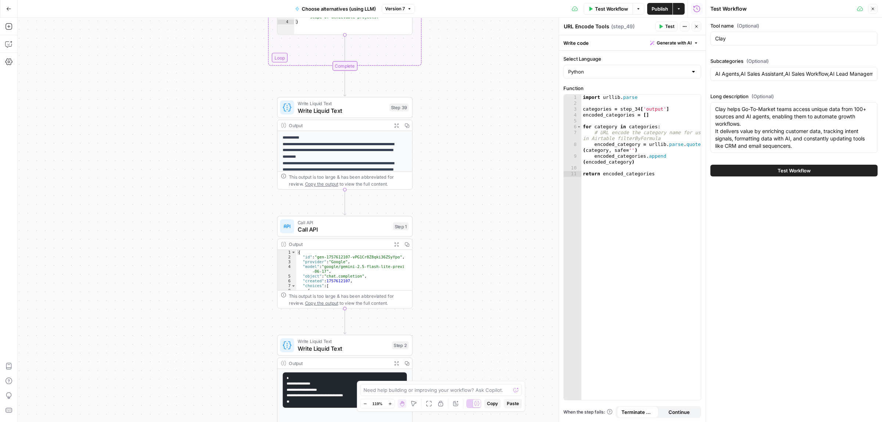
drag, startPoint x: 493, startPoint y: 170, endPoint x: 493, endPoint y: 137, distance: 32.7
click at [493, 137] on div "Workflow Set Inputs Inputs Call API Call API Step 41 Output Expand Output Copy …" at bounding box center [362, 220] width 688 height 404
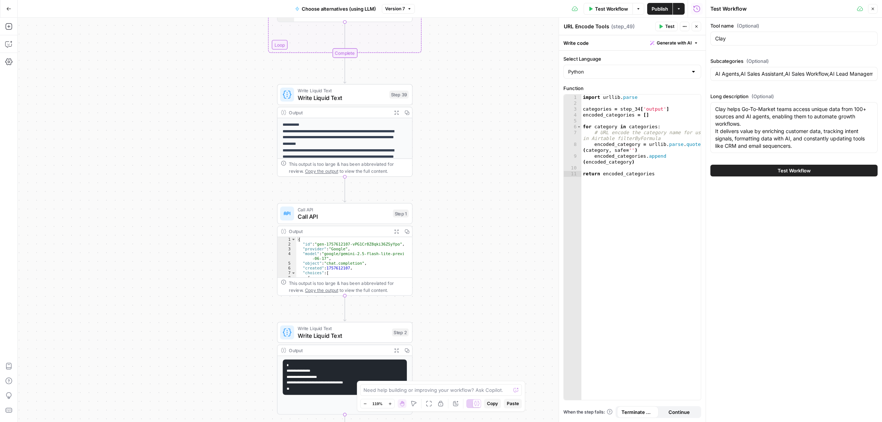
click at [327, 96] on span "Write Liquid Text" at bounding box center [342, 97] width 88 height 9
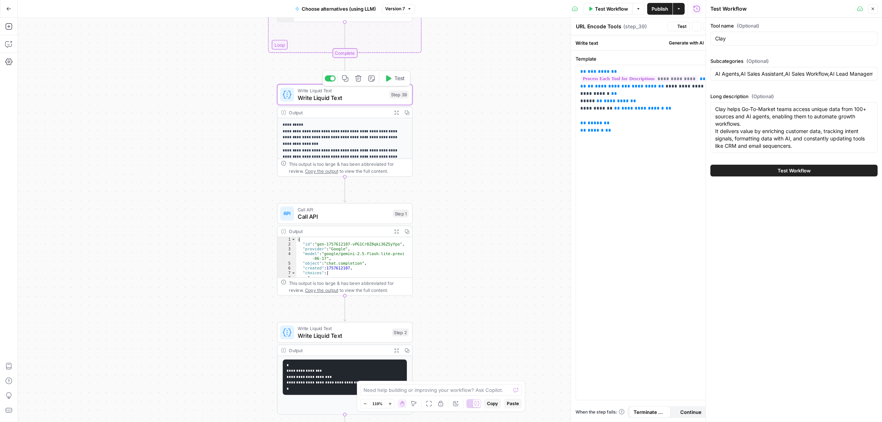
type textarea "Write Liquid Text"
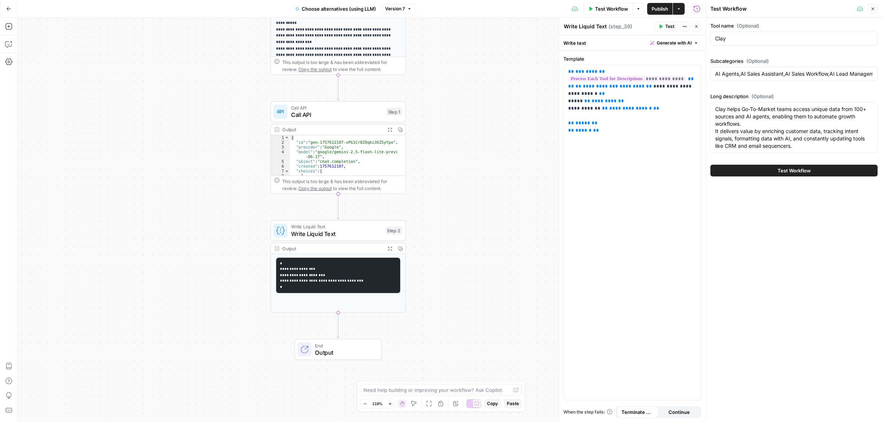
drag, startPoint x: 519, startPoint y: 193, endPoint x: 519, endPoint y: 143, distance: 50.7
click at [519, 143] on div "Workflow Set Inputs Inputs Call API Call API Step 41 Output Expand Output Copy …" at bounding box center [362, 220] width 688 height 404
click at [322, 115] on span "Call API" at bounding box center [337, 114] width 92 height 9
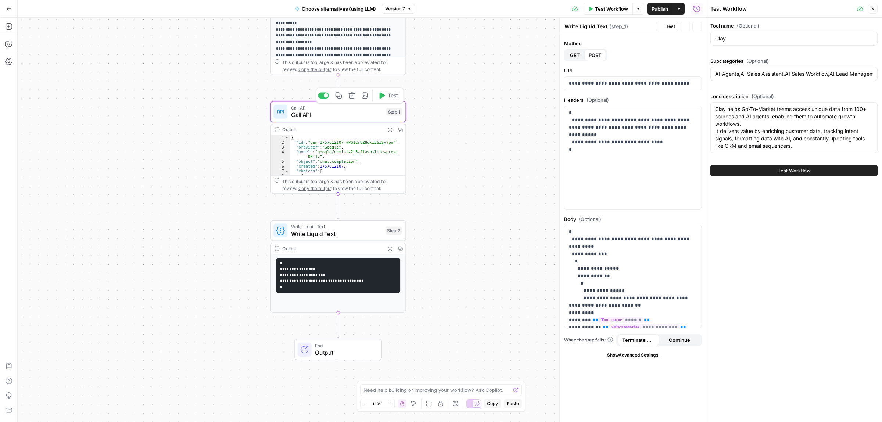
type textarea "Call API"
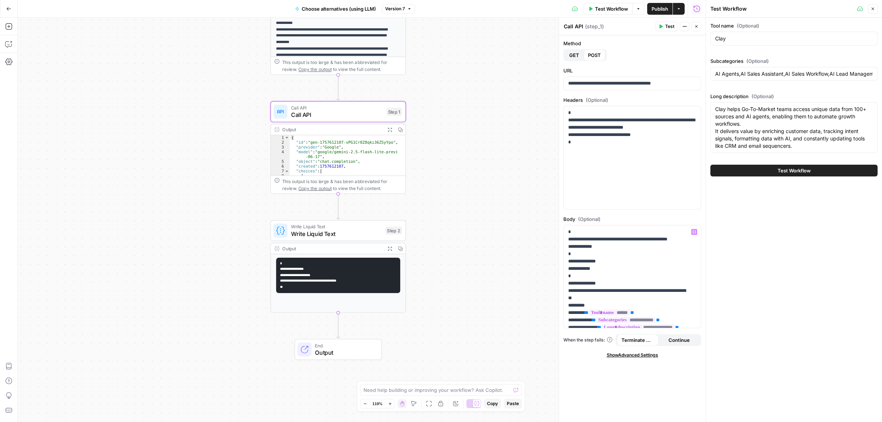
scroll to position [46, 0]
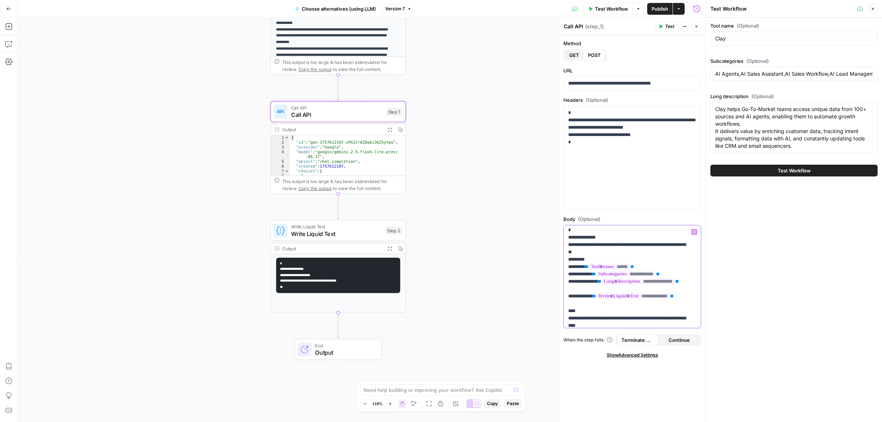
drag, startPoint x: 611, startPoint y: 251, endPoint x: 660, endPoint y: 252, distance: 48.9
click at [660, 252] on p "**********" at bounding box center [628, 314] width 121 height 265
drag, startPoint x: 572, startPoint y: 267, endPoint x: 588, endPoint y: 267, distance: 15.8
click at [588, 267] on p "**********" at bounding box center [628, 314] width 121 height 265
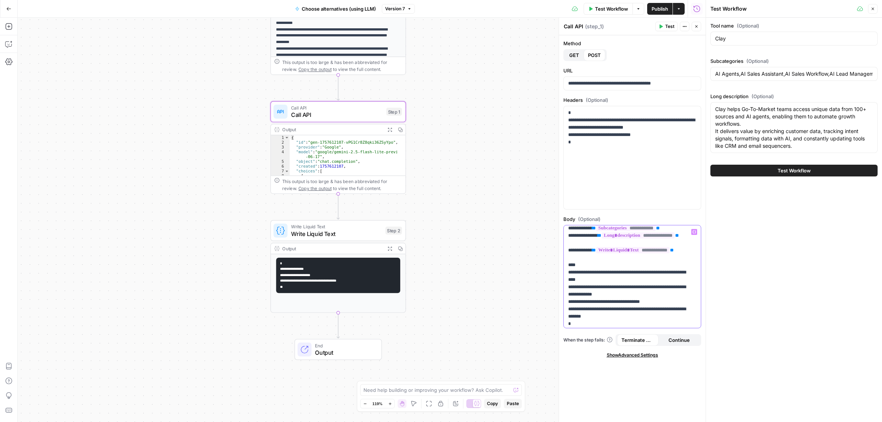
drag, startPoint x: 581, startPoint y: 266, endPoint x: 601, endPoint y: 266, distance: 20.2
click at [601, 266] on p "**********" at bounding box center [628, 268] width 121 height 265
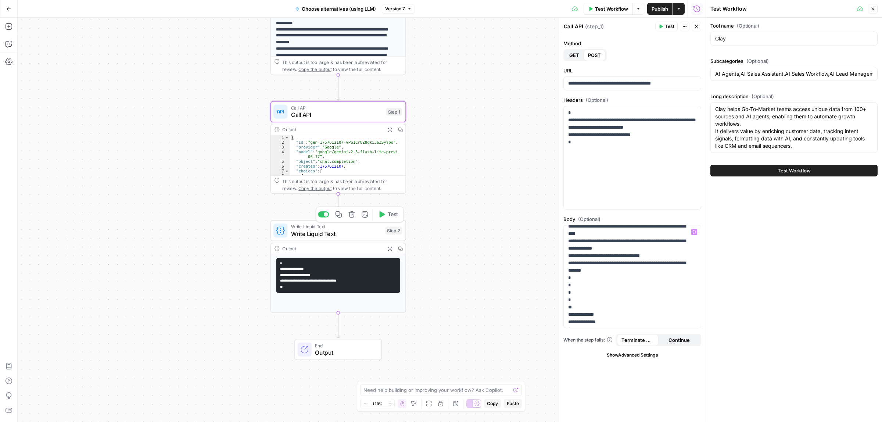
click at [317, 232] on span "Write Liquid Text" at bounding box center [336, 233] width 91 height 9
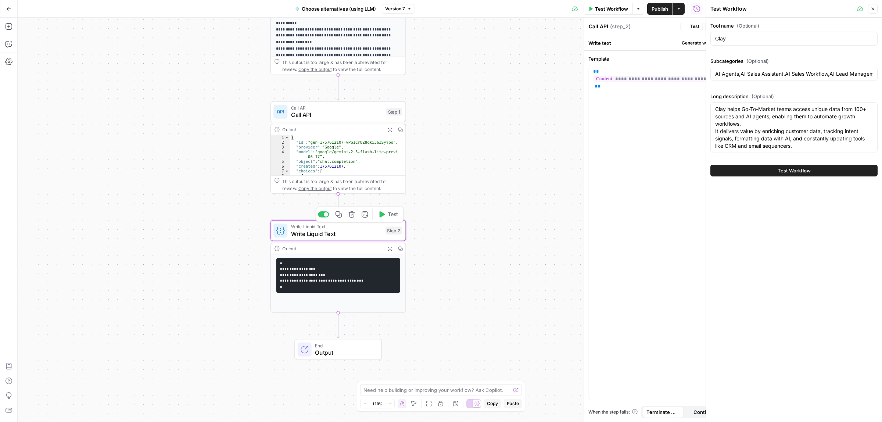
type textarea "Write Liquid Text"
click at [390, 247] on icon "button" at bounding box center [390, 249] width 4 height 4
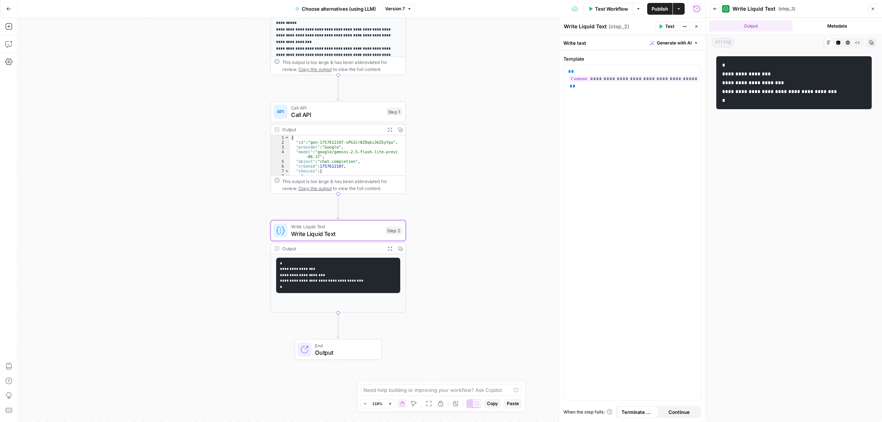
drag, startPoint x: 753, startPoint y: 74, endPoint x: 771, endPoint y: 74, distance: 18.0
click at [771, 74] on code "**********" at bounding box center [779, 82] width 115 height 40
drag, startPoint x: 782, startPoint y: 85, endPoint x: 768, endPoint y: 83, distance: 13.6
click at [768, 83] on code "**********" at bounding box center [779, 82] width 115 height 40
drag, startPoint x: 759, startPoint y: 93, endPoint x: 832, endPoint y: 92, distance: 73.1
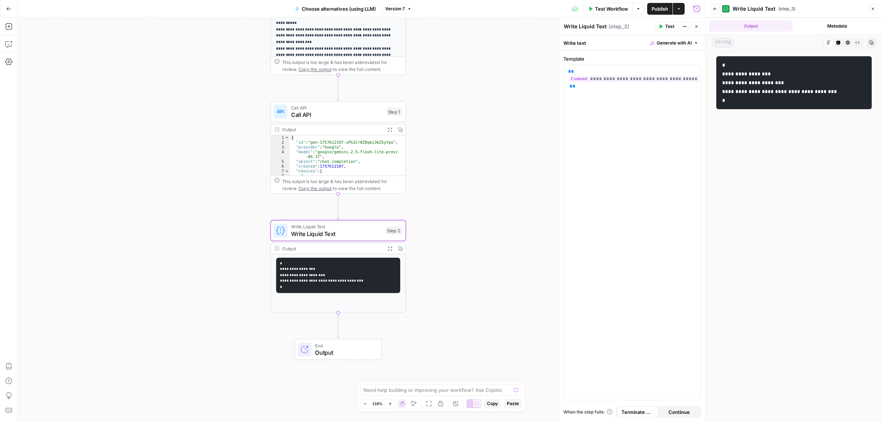
click at [832, 92] on code "**********" at bounding box center [779, 82] width 115 height 40
drag, startPoint x: 782, startPoint y: 83, endPoint x: 770, endPoint y: 83, distance: 11.8
click at [770, 83] on code "**********" at bounding box center [779, 82] width 115 height 40
click at [757, 83] on code "**********" at bounding box center [779, 82] width 115 height 40
click at [457, 265] on div "Workflow Set Inputs Inputs Call API Call API Step 41 Output Expand Output Copy …" at bounding box center [362, 220] width 688 height 404
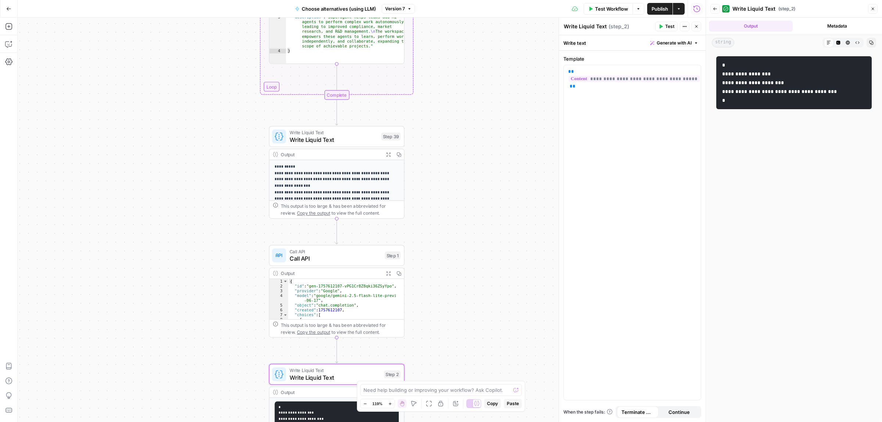
click at [449, 336] on div "Workflow Set Inputs Inputs Call API Call API Step 41 Output Expand Output Copy …" at bounding box center [362, 220] width 688 height 404
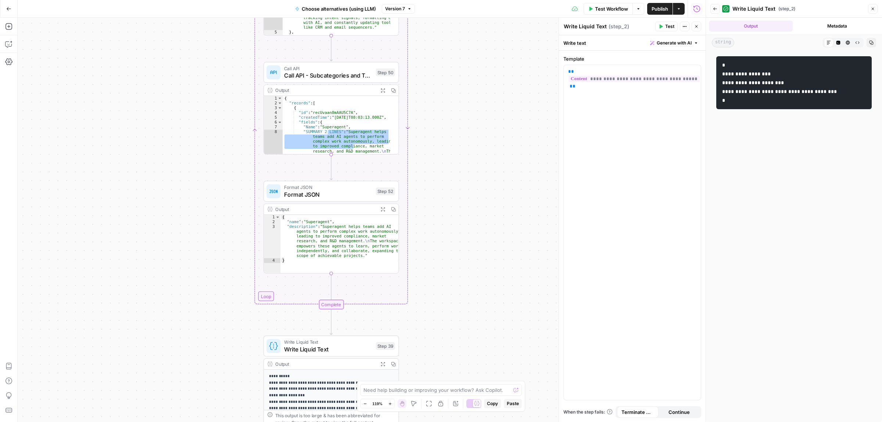
click at [449, 262] on div "Workflow Set Inputs Inputs Call API Call API Step 41 Output Expand Output Copy …" at bounding box center [362, 220] width 688 height 404
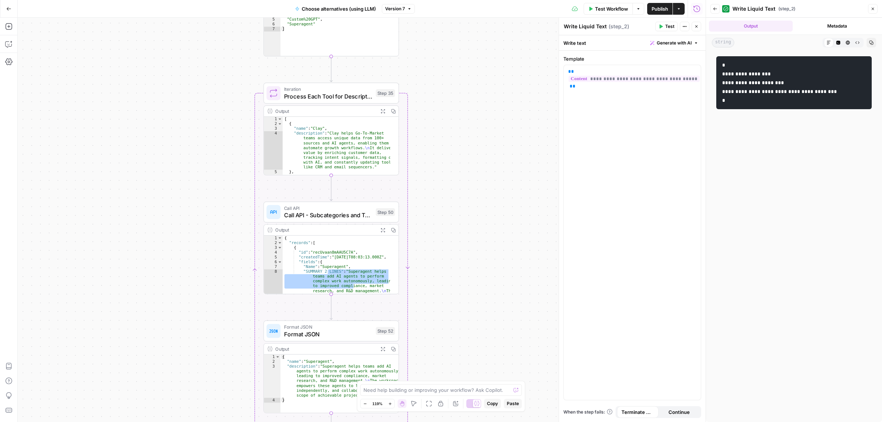
click at [465, 264] on div "Workflow Set Inputs Inputs Call API Call API Step 41 Output Expand Output Copy …" at bounding box center [362, 220] width 688 height 404
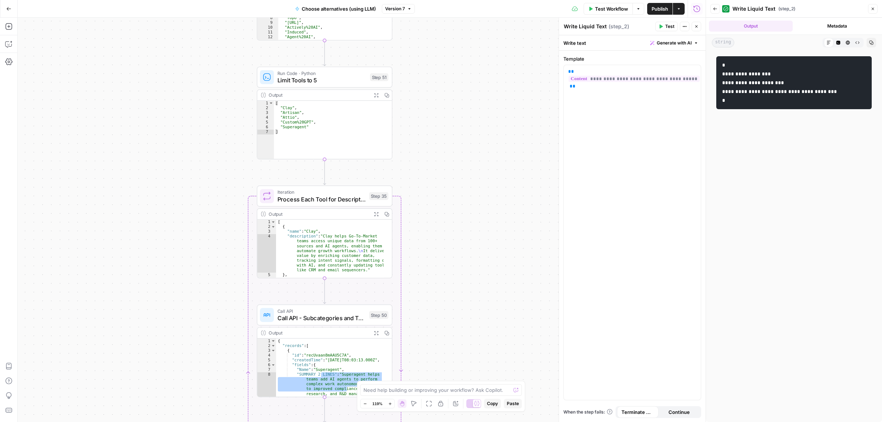
click at [439, 90] on div "Workflow Set Inputs Inputs Call API Call API Step 41 Output Expand Output Copy …" at bounding box center [362, 220] width 688 height 404
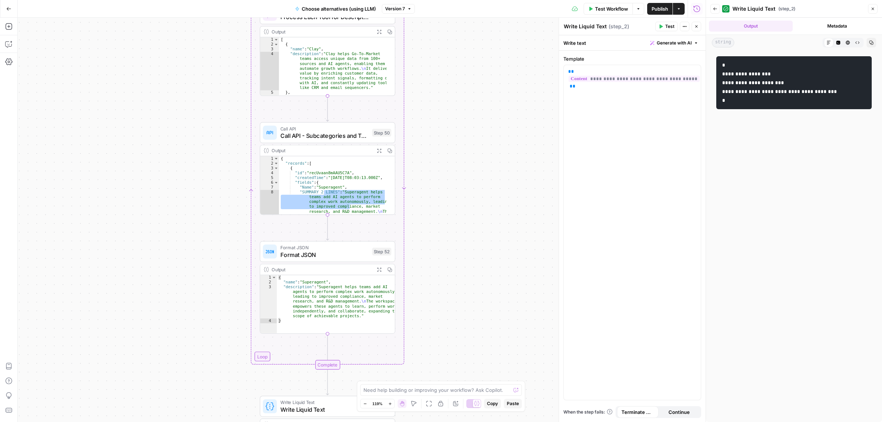
click at [488, 98] on div "Workflow Set Inputs Inputs Call API Call API Step 41 Output Expand Output Copy …" at bounding box center [362, 220] width 688 height 404
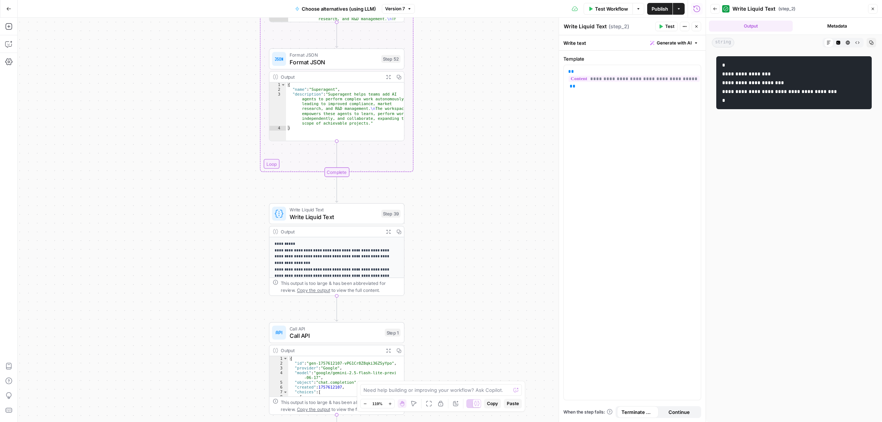
click at [457, 90] on div "Workflow Set Inputs Inputs Call API Call API Step 41 Output Expand Output Copy …" at bounding box center [362, 220] width 688 height 404
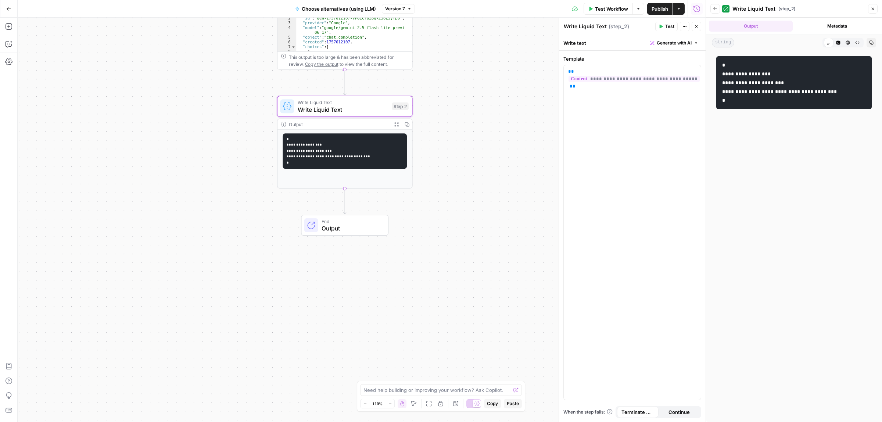
click at [448, 148] on div "Workflow Set Inputs Inputs Call API Call API Step 41 Output Expand Output Copy …" at bounding box center [362, 220] width 688 height 404
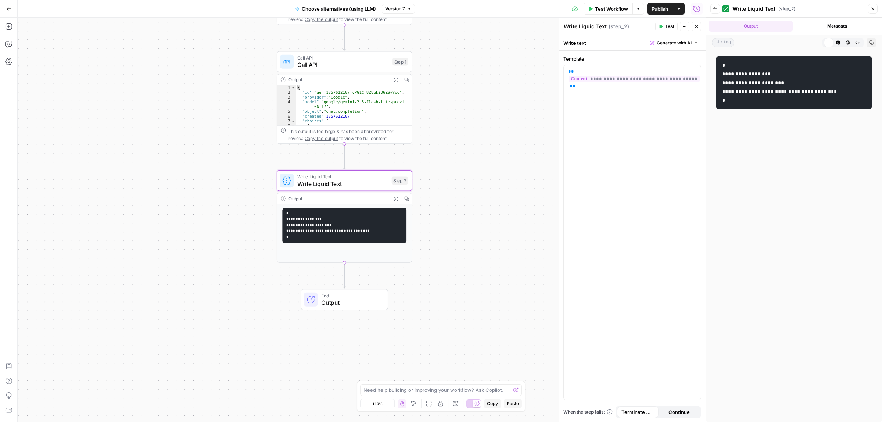
drag, startPoint x: 458, startPoint y: 106, endPoint x: 458, endPoint y: 180, distance: 74.2
click at [458, 180] on div "Workflow Set Inputs Inputs Call API Call API Step 41 Output Expand Output Copy …" at bounding box center [362, 220] width 688 height 404
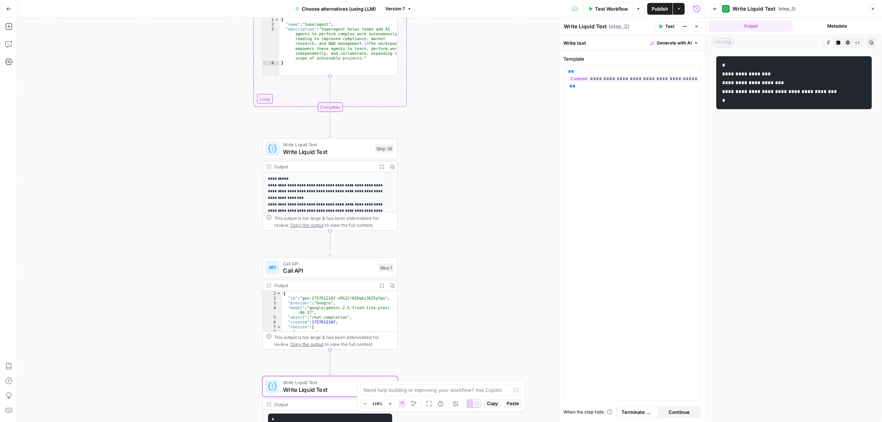
click at [494, 322] on div "Workflow Set Inputs Inputs Call API Call API Step 41 Output Expand Output Copy …" at bounding box center [362, 220] width 688 height 404
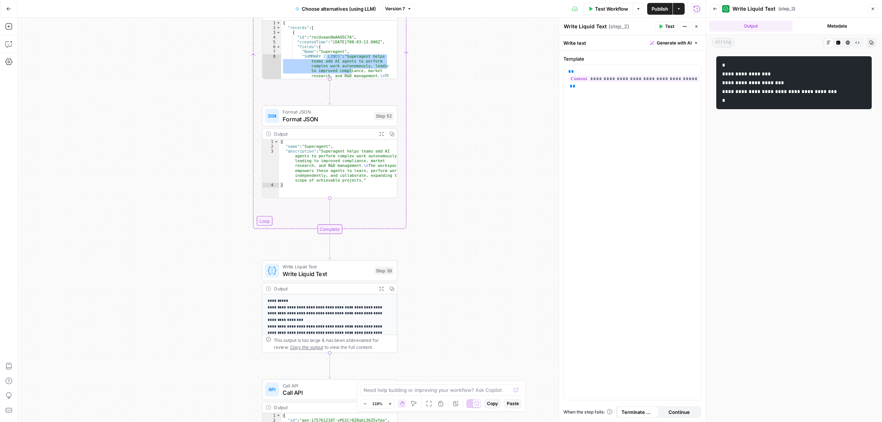
click at [482, 198] on div "Workflow Set Inputs Inputs Call API Call API Step 41 Output Expand Output Copy …" at bounding box center [362, 220] width 688 height 404
drag, startPoint x: 484, startPoint y: 289, endPoint x: 462, endPoint y: 182, distance: 109.1
click at [484, 290] on div "Workflow Set Inputs Inputs Call API Call API Step 41 Output Expand Output Copy …" at bounding box center [362, 220] width 688 height 404
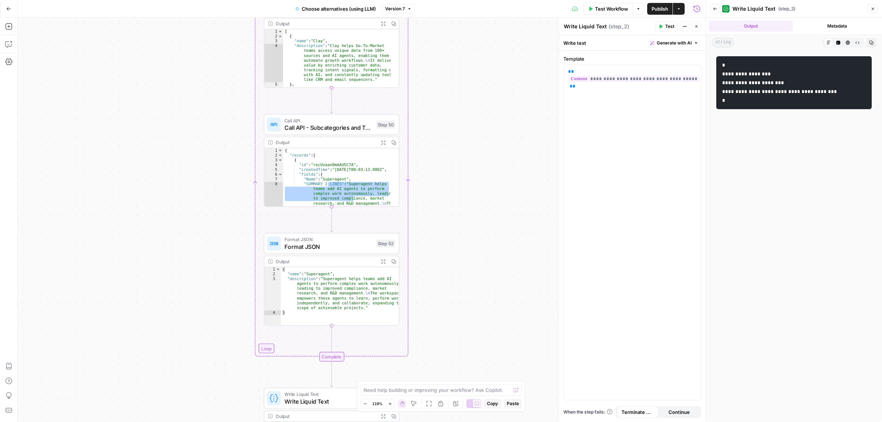
drag, startPoint x: 452, startPoint y: 153, endPoint x: 455, endPoint y: 262, distance: 109.2
click at [455, 262] on div "Workflow Set Inputs Inputs Call API Call API Step 41 Output Expand Output Copy …" at bounding box center [362, 220] width 688 height 404
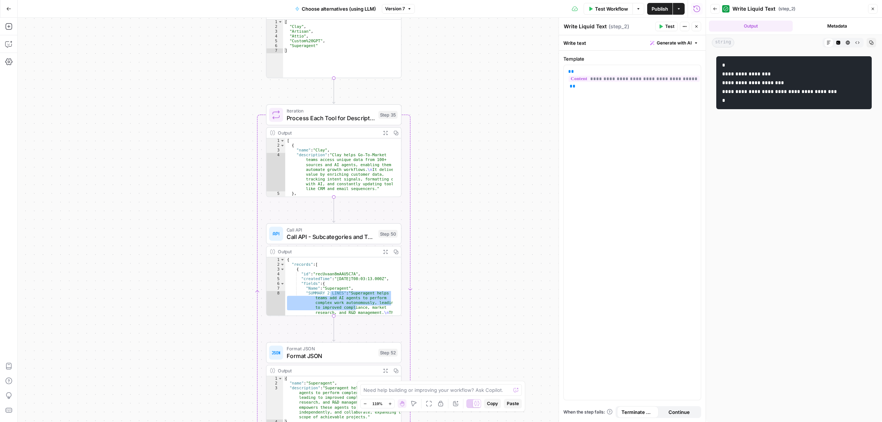
click at [442, 195] on div "Workflow Set Inputs Inputs Call API Call API Step 41 Output Expand Output Copy …" at bounding box center [362, 220] width 688 height 404
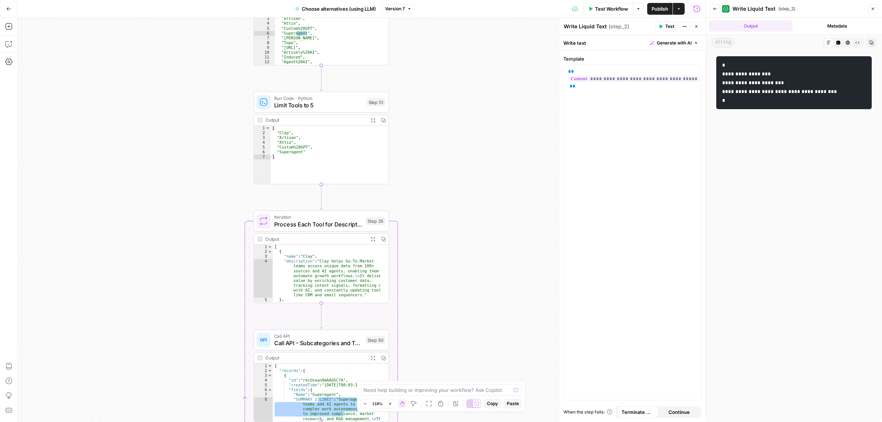
click at [469, 317] on div "Workflow Set Inputs Inputs Call API Call API Step 41 Output Expand Output Copy …" at bounding box center [362, 220] width 688 height 404
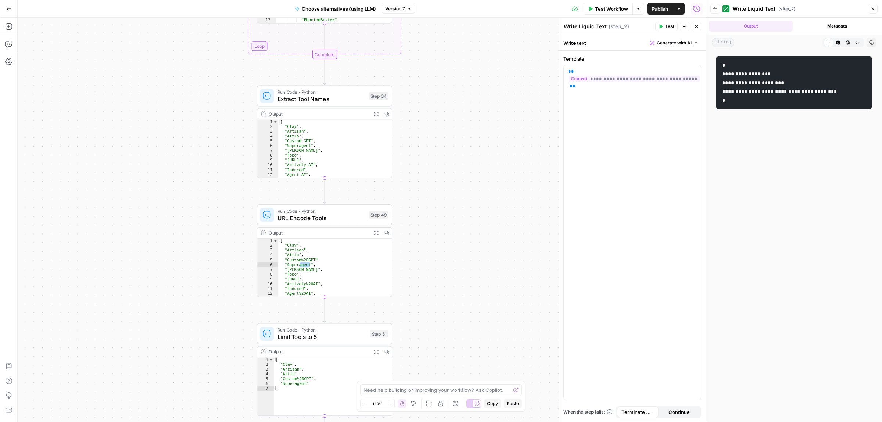
drag, startPoint x: 441, startPoint y: 302, endPoint x: 473, endPoint y: 104, distance: 200.2
click at [440, 320] on div "Workflow Set Inputs Inputs Call API Call API Step 41 Output Expand Output Copy …" at bounding box center [362, 220] width 688 height 404
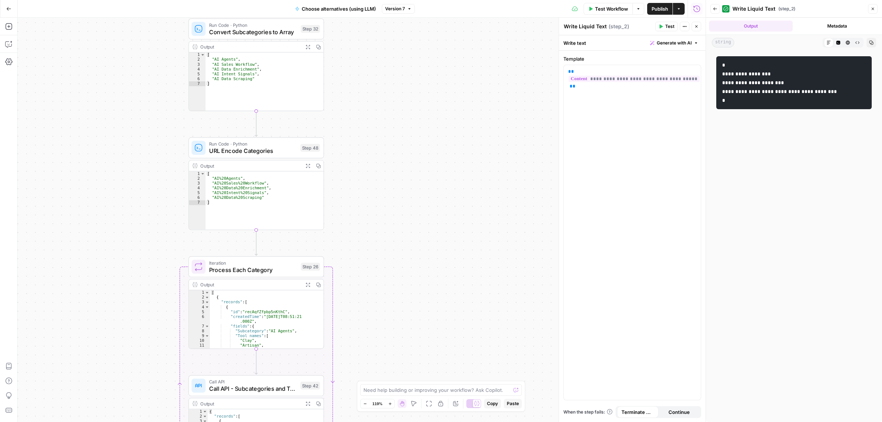
drag, startPoint x: 438, startPoint y: 336, endPoint x: 453, endPoint y: 103, distance: 233.1
click at [438, 346] on div "Workflow Set Inputs Inputs Call API Call API Step 41 Output Expand Output Copy …" at bounding box center [362, 220] width 688 height 404
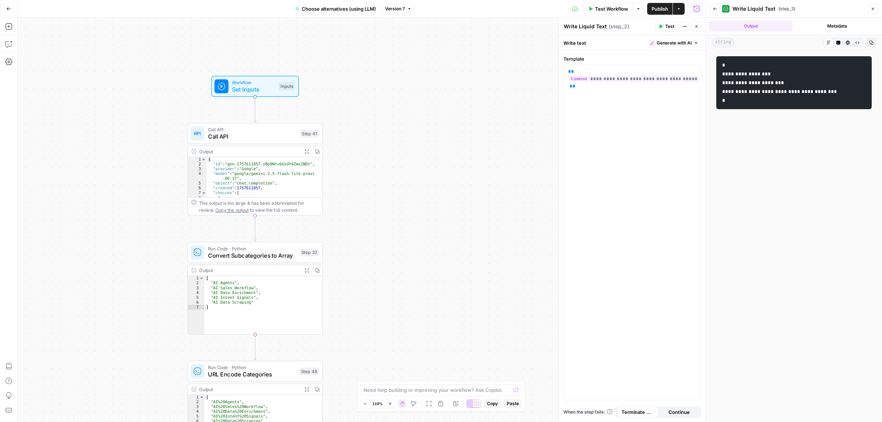
click at [451, 315] on div "Workflow Set Inputs Inputs Call API Call API Step 41 Output Expand Output Copy …" at bounding box center [362, 220] width 688 height 404
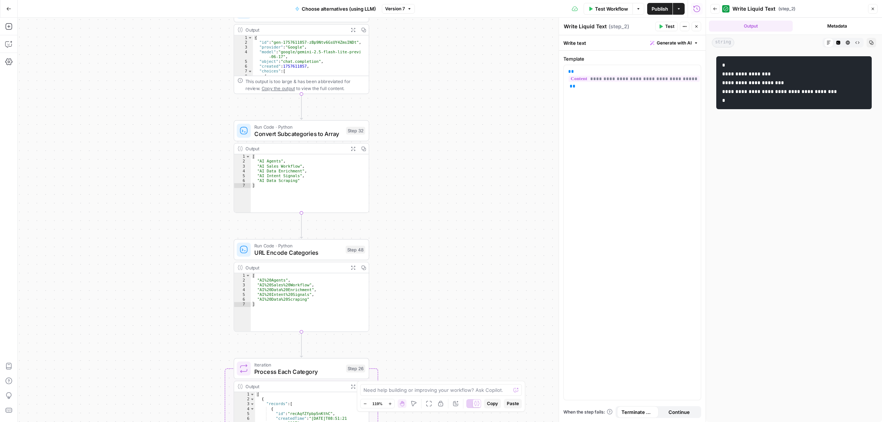
click at [455, 155] on div "Workflow Set Inputs Inputs Call API Call API Step 41 Output Expand Output Copy …" at bounding box center [362, 220] width 688 height 404
click at [445, 205] on div "Workflow Set Inputs Inputs Call API Call API Step 41 Output Expand Output Copy …" at bounding box center [362, 220] width 688 height 404
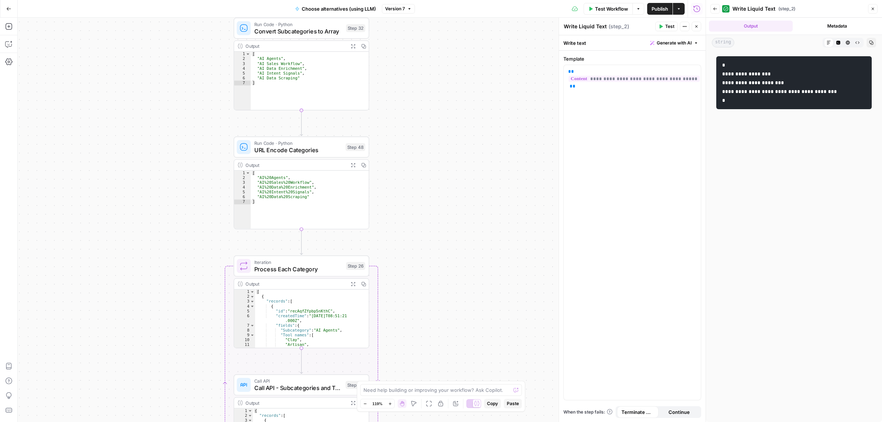
click at [456, 282] on div "Workflow Set Inputs Inputs Call API Call API Step 41 Output Expand Output Copy …" at bounding box center [362, 220] width 688 height 404
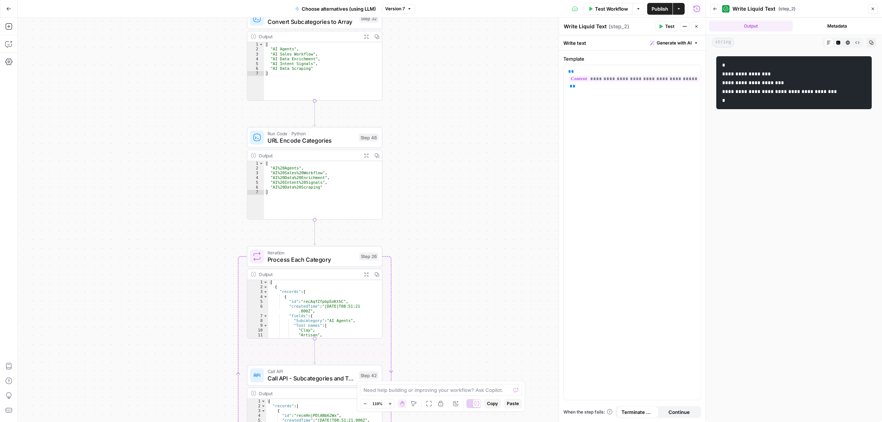
drag, startPoint x: 482, startPoint y: 198, endPoint x: 477, endPoint y: 301, distance: 102.3
click at [482, 198] on div "Workflow Set Inputs Inputs Call API Call API Step 41 Output Expand Output Copy …" at bounding box center [362, 220] width 688 height 404
click at [473, 170] on div "Workflow Set Inputs Inputs Call API Call API Step 41 Output Expand Output Copy …" at bounding box center [362, 220] width 688 height 404
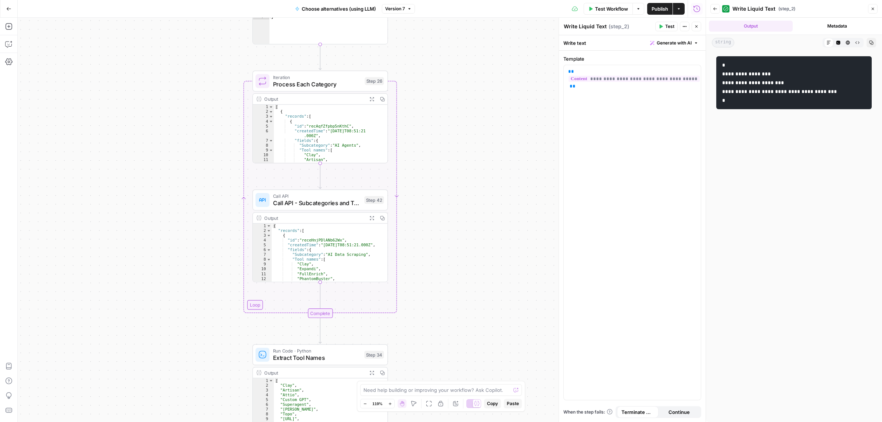
click at [470, 158] on div "Workflow Set Inputs Inputs Call API Call API Step 41 Output Expand Output Copy …" at bounding box center [362, 220] width 688 height 404
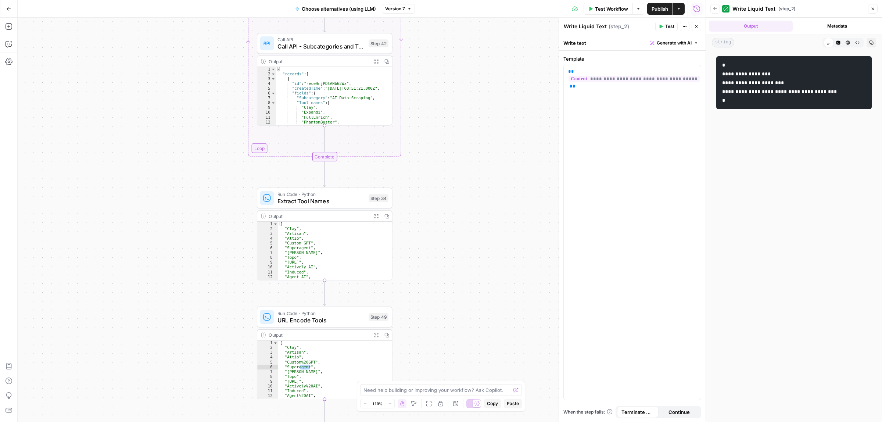
click at [455, 194] on div "Workflow Set Inputs Inputs Call API Call API Step 41 Output Expand Output Copy …" at bounding box center [362, 220] width 688 height 404
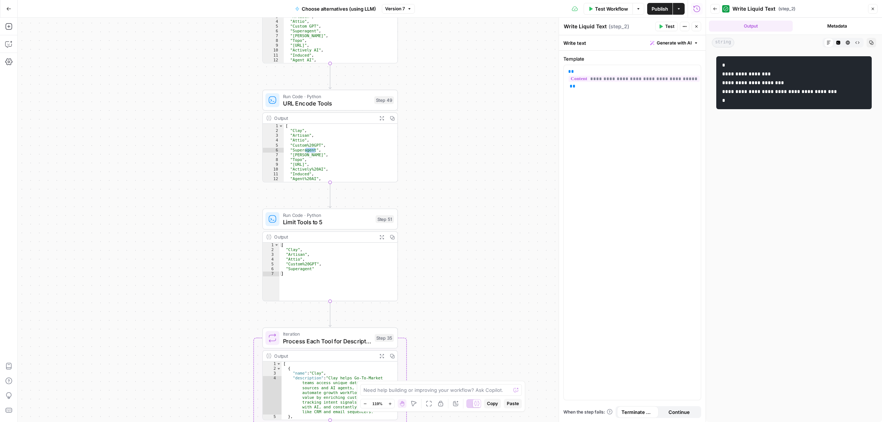
drag, startPoint x: 460, startPoint y: 215, endPoint x: 452, endPoint y: 206, distance: 12.0
click at [455, 184] on div "Workflow Set Inputs Inputs Call API Call API Step 41 Output Expand Output Copy …" at bounding box center [362, 220] width 688 height 404
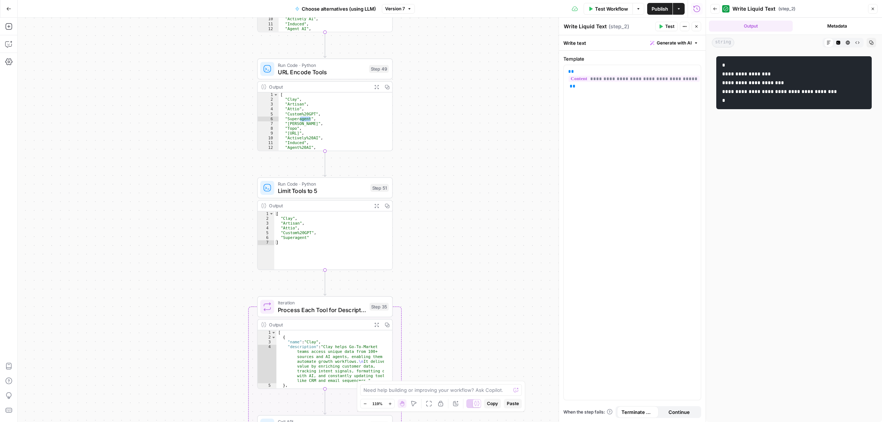
click at [483, 104] on div "Workflow Set Inputs Inputs Call API Call API Step 41 Output Expand Output Copy …" at bounding box center [362, 220] width 688 height 404
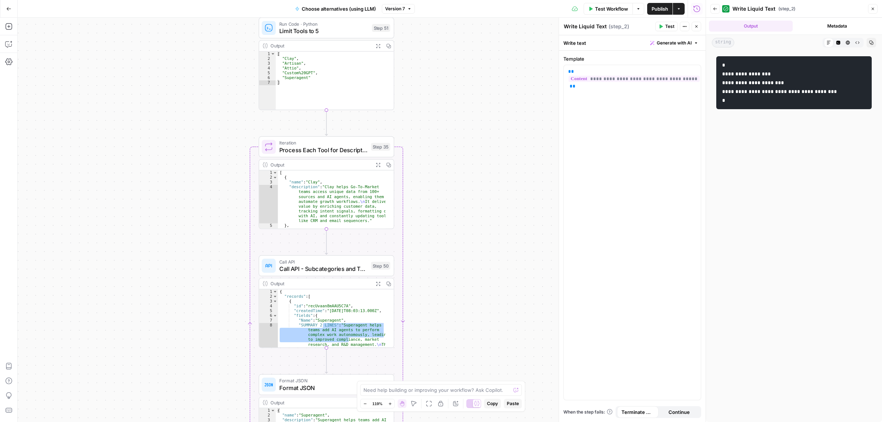
click at [481, 103] on div "Workflow Set Inputs Inputs Call API Call API Step 41 Output Expand Output Copy …" at bounding box center [362, 220] width 688 height 404
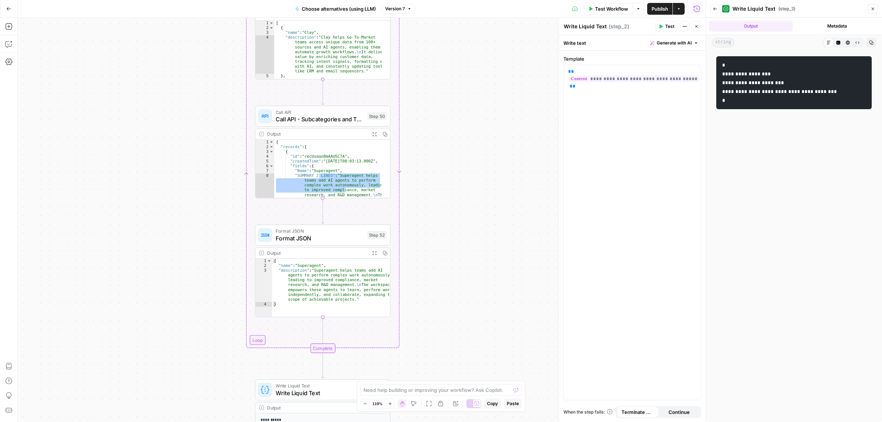
click at [477, 139] on div "Workflow Set Inputs Inputs Call API Call API Step 41 Output Expand Output Copy …" at bounding box center [362, 220] width 688 height 404
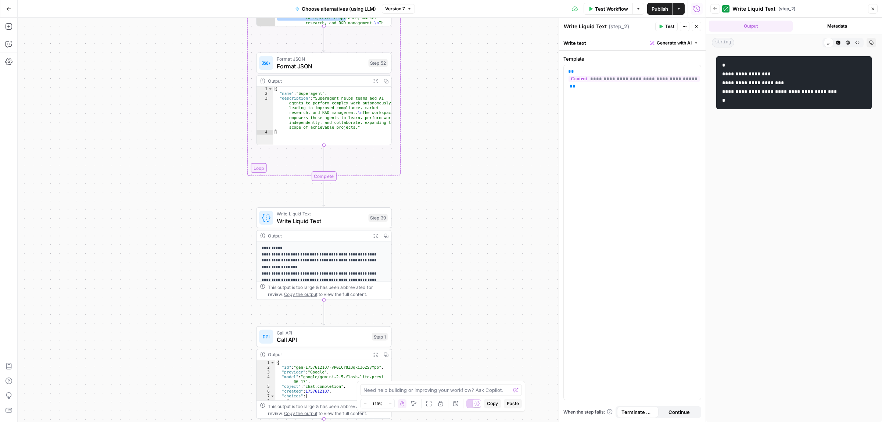
click at [454, 190] on div "Workflow Set Inputs Inputs Call API Call API Step 41 Output Expand Output Copy …" at bounding box center [362, 220] width 688 height 404
click at [479, 166] on div "Workflow Set Inputs Inputs Call API Call API Step 41 Output Expand Output Copy …" at bounding box center [362, 220] width 688 height 404
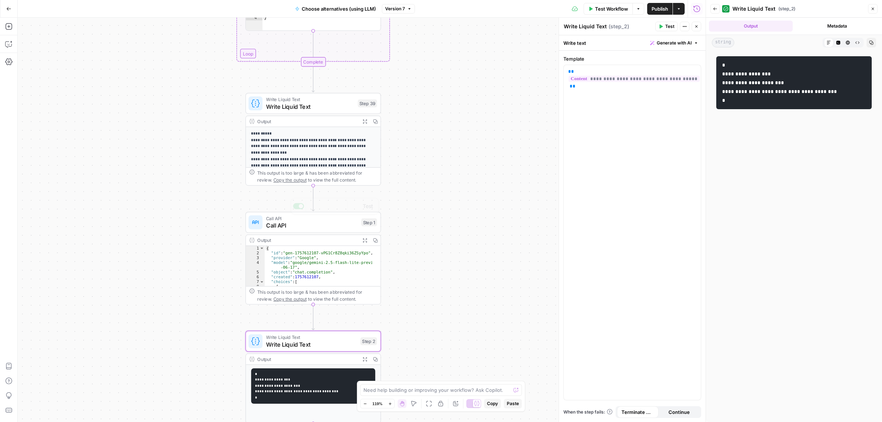
click at [262, 233] on div "Call API Call API Step 1 Copy step Delete step Add Note Test Output Expand Outp…" at bounding box center [314, 258] width 136 height 93
click at [292, 216] on span "Call API" at bounding box center [312, 218] width 92 height 7
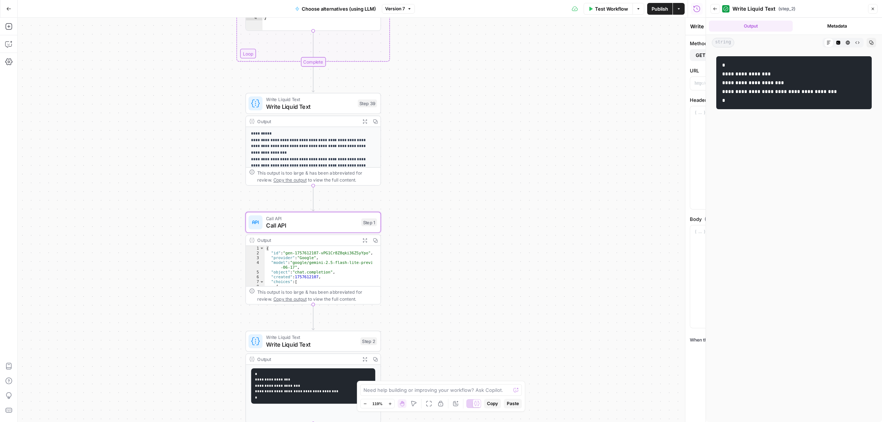
type textarea "Call API"
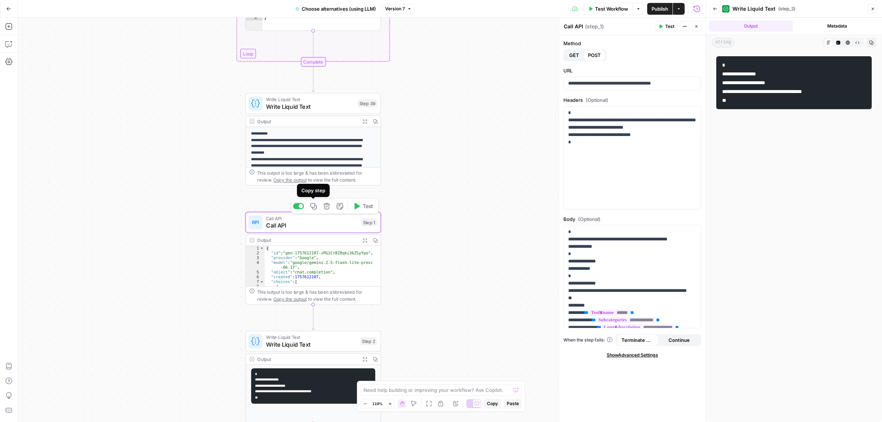
click at [453, 257] on div "Workflow Set Inputs Inputs Call API Call API Step 41 Output Expand Output Copy …" at bounding box center [362, 220] width 688 height 404
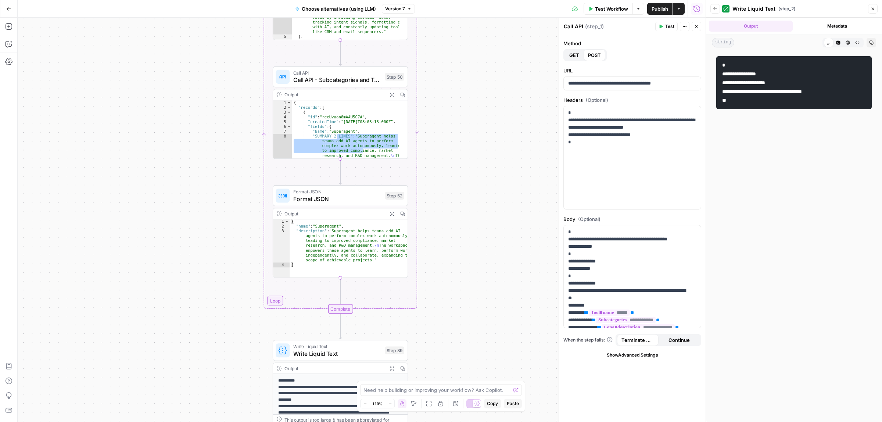
drag, startPoint x: 455, startPoint y: 274, endPoint x: 453, endPoint y: 300, distance: 25.5
click at [453, 300] on div "Workflow Set Inputs Inputs Call API Call API Step 41 Output Expand Output Copy …" at bounding box center [362, 220] width 688 height 404
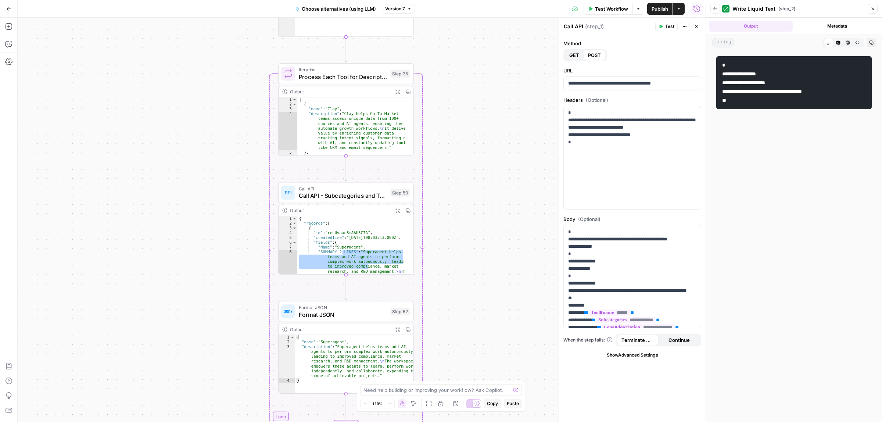
drag, startPoint x: 470, startPoint y: 170, endPoint x: 472, endPoint y: 256, distance: 85.7
click at [476, 293] on div "Workflow Set Inputs Inputs Call API Call API Step 41 Output Expand Output Copy …" at bounding box center [362, 220] width 688 height 404
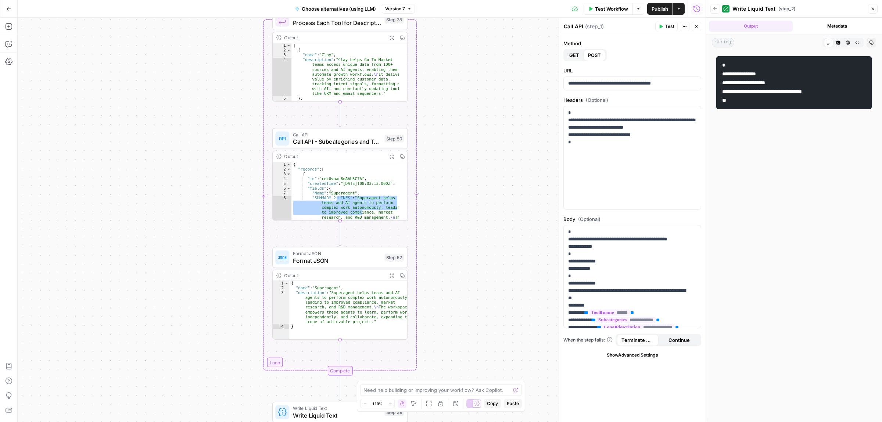
drag, startPoint x: 473, startPoint y: 243, endPoint x: 467, endPoint y: 182, distance: 61.0
click at [467, 182] on div "Workflow Set Inputs Inputs Call API Call API Step 41 Output Expand Output Copy …" at bounding box center [362, 220] width 688 height 404
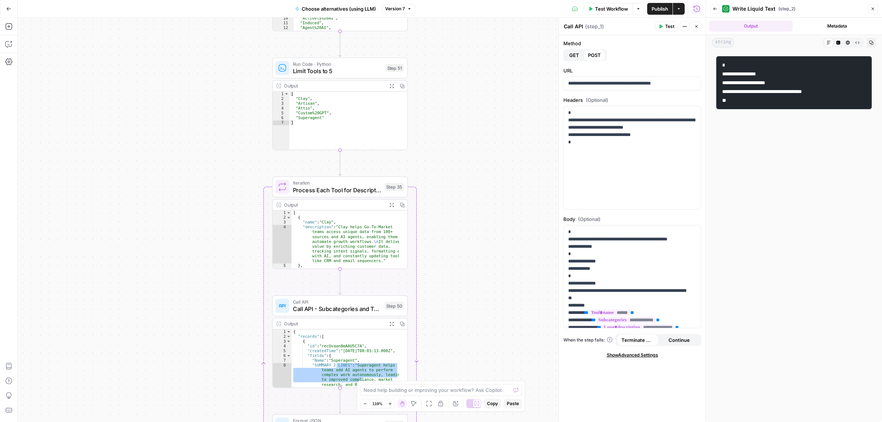
drag, startPoint x: 474, startPoint y: 326, endPoint x: 409, endPoint y: 160, distance: 178.2
click at [474, 341] on div "Workflow Set Inputs Inputs Call API Call API Step 41 Output Expand Output Copy …" at bounding box center [362, 220] width 688 height 404
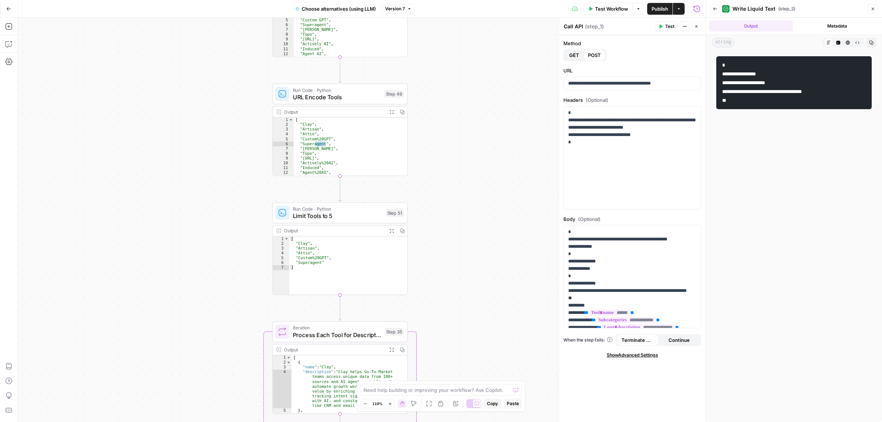
drag, startPoint x: 474, startPoint y: 216, endPoint x: 485, endPoint y: 191, distance: 27.2
click at [483, 315] on div "Workflow Set Inputs Inputs Call API Call API Step 41 Output Expand Output Copy …" at bounding box center [362, 220] width 688 height 404
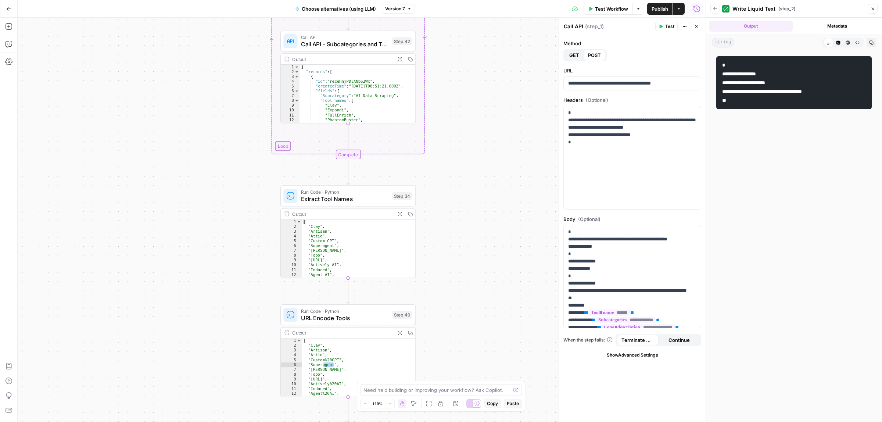
click at [485, 304] on div "Workflow Set Inputs Inputs Call API Call API Step 41 Output Expand Output Copy …" at bounding box center [362, 220] width 688 height 404
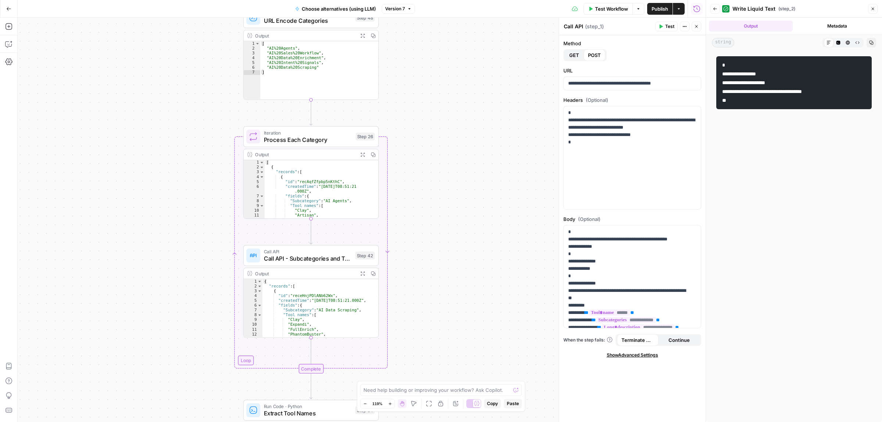
drag, startPoint x: 466, startPoint y: 366, endPoint x: 468, endPoint y: 116, distance: 249.9
click at [465, 366] on div "Workflow Set Inputs Inputs Call API Call API Step 41 Output Expand Output Copy …" at bounding box center [362, 220] width 688 height 404
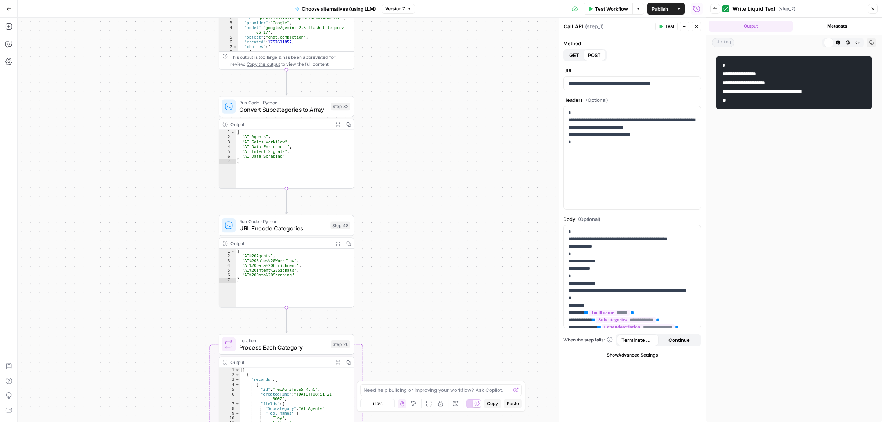
drag, startPoint x: 442, startPoint y: 312, endPoint x: 441, endPoint y: 236, distance: 76.8
click at [442, 313] on div "Workflow Set Inputs Inputs Call API Call API Step 41 Output Expand Output Copy …" at bounding box center [362, 220] width 688 height 404
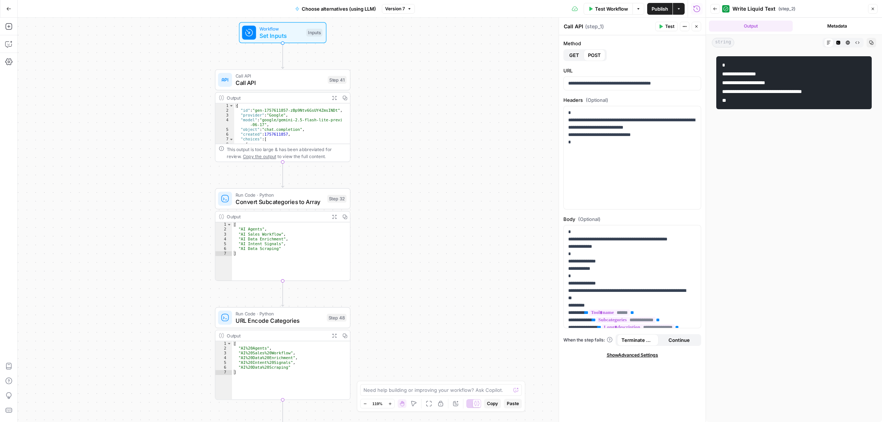
drag, startPoint x: 434, startPoint y: 285, endPoint x: 431, endPoint y: 232, distance: 53.4
click at [436, 316] on div "Workflow Set Inputs Inputs Call API Call API Step 41 Output Expand Output Copy …" at bounding box center [362, 220] width 688 height 404
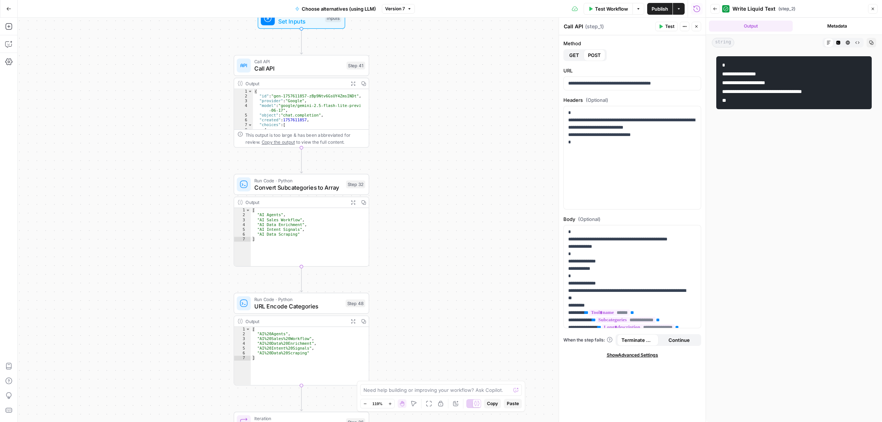
drag, startPoint x: 432, startPoint y: 268, endPoint x: 449, endPoint y: 223, distance: 48.9
click at [449, 223] on div "Workflow Set Inputs Inputs Call API Call API Step 41 Output Expand Output Copy …" at bounding box center [362, 220] width 688 height 404
click at [328, 6] on span "Choose alternatives (using LLM)" at bounding box center [339, 8] width 74 height 7
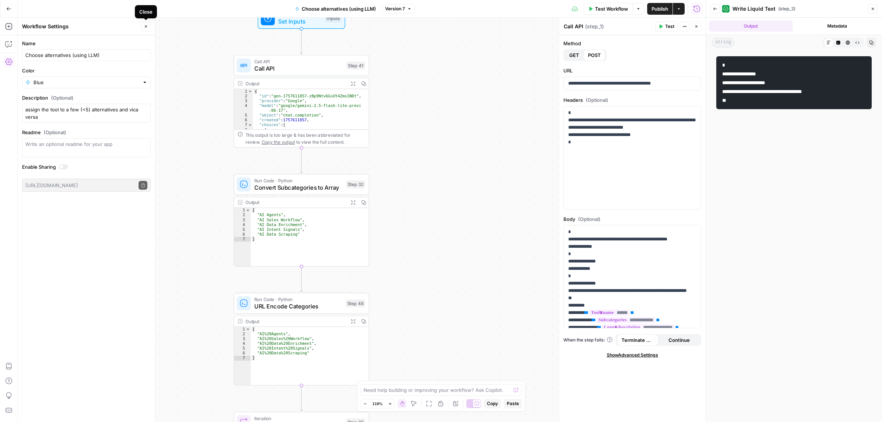
click at [144, 26] on icon "button" at bounding box center [146, 26] width 4 height 4
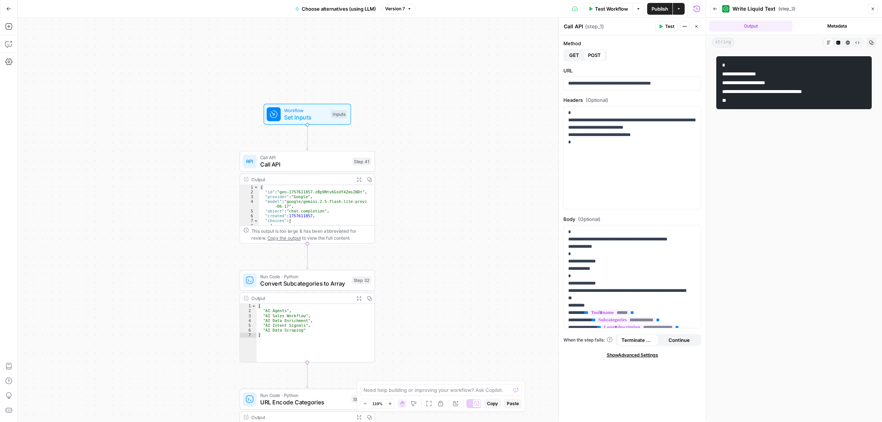
drag, startPoint x: 458, startPoint y: 202, endPoint x: 460, endPoint y: 214, distance: 12.0
click at [460, 214] on div "Workflow Set Inputs Inputs Call API Call API Step 41 Output Expand Output Copy …" at bounding box center [362, 220] width 688 height 404
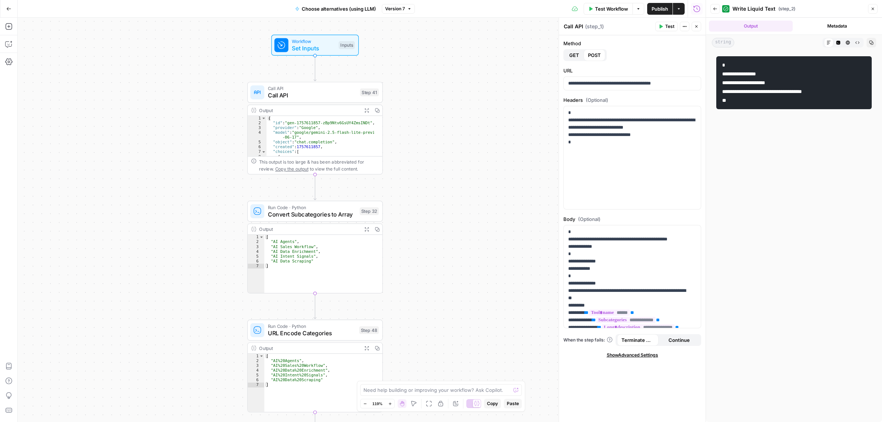
click at [462, 172] on div "Workflow Set Inputs Inputs Call API Call API Step 41 Output Expand Output Copy …" at bounding box center [362, 220] width 688 height 404
